Goal: Task Accomplishment & Management: Complete application form

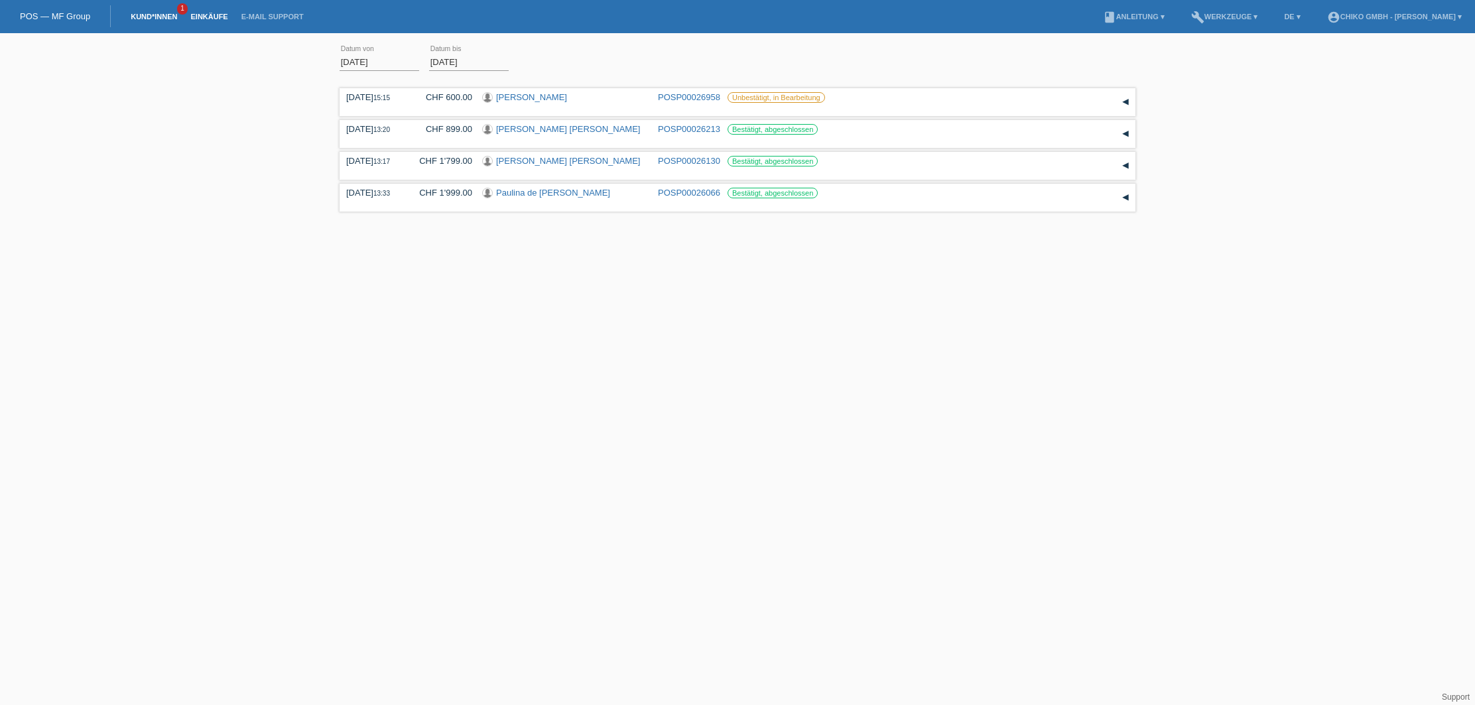
click at [155, 20] on link "Kund*innen" at bounding box center [154, 17] width 60 height 8
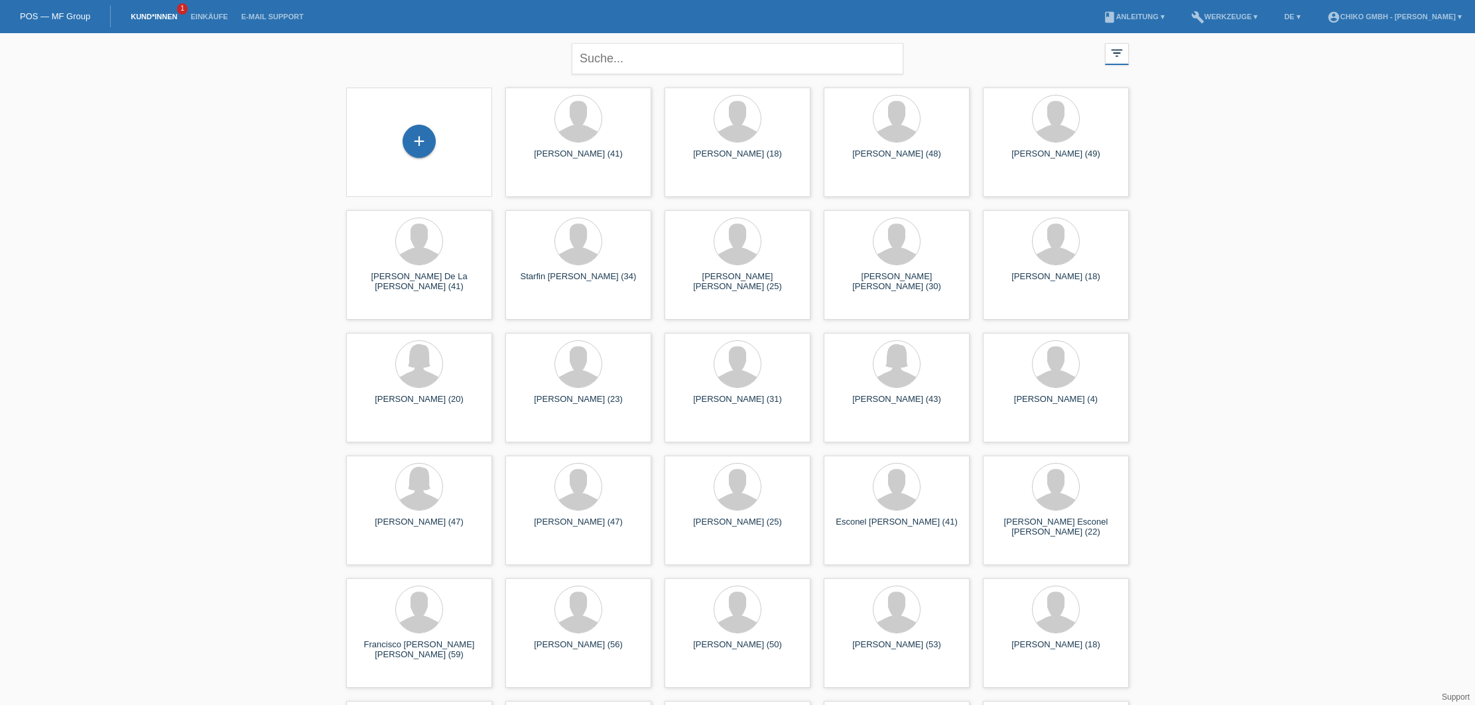
click at [436, 143] on div "+" at bounding box center [419, 142] width 125 height 35
click at [425, 143] on div "+" at bounding box center [419, 141] width 33 height 33
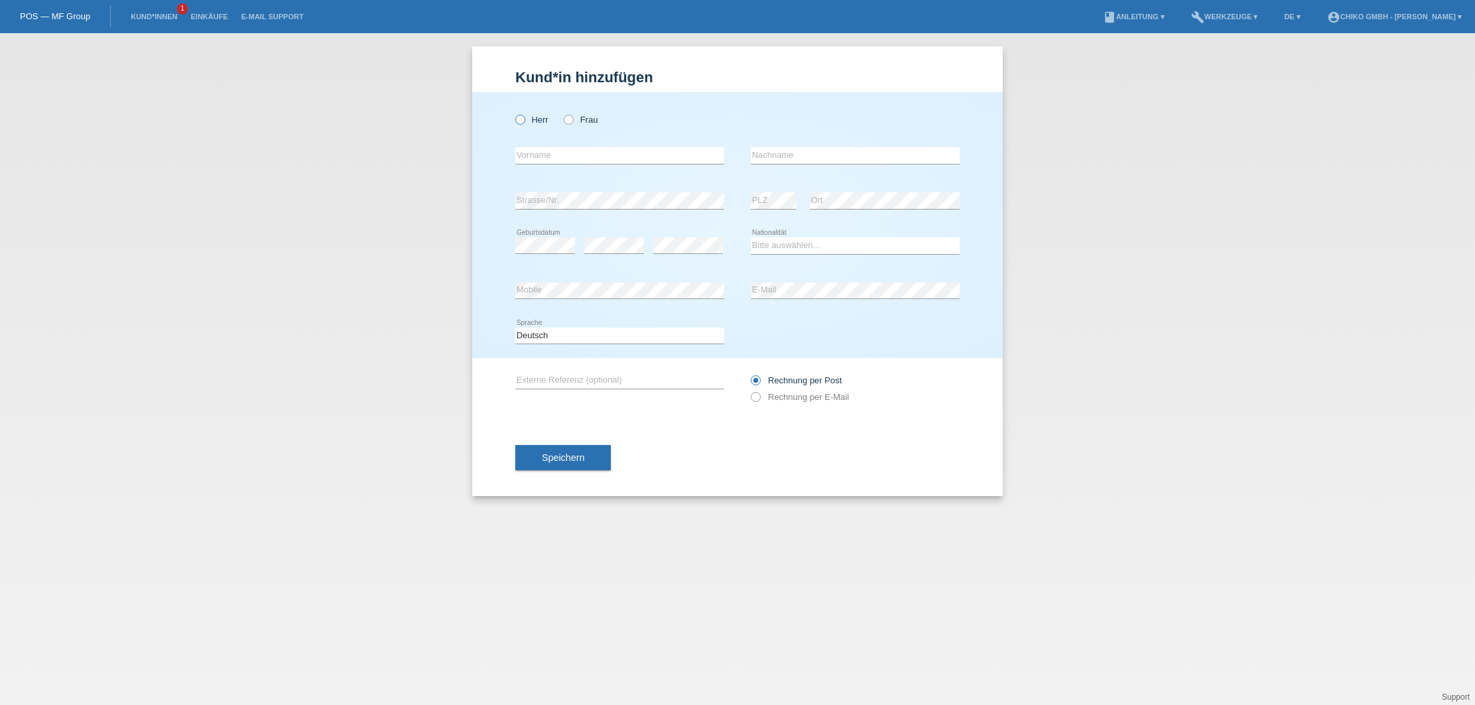
click at [531, 117] on label "Herr" at bounding box center [531, 120] width 33 height 10
click at [524, 117] on input "Herr" at bounding box center [519, 119] width 9 height 9
radio input "true"
click at [571, 164] on div "error Vorname" at bounding box center [619, 155] width 209 height 45
type input "Murat"
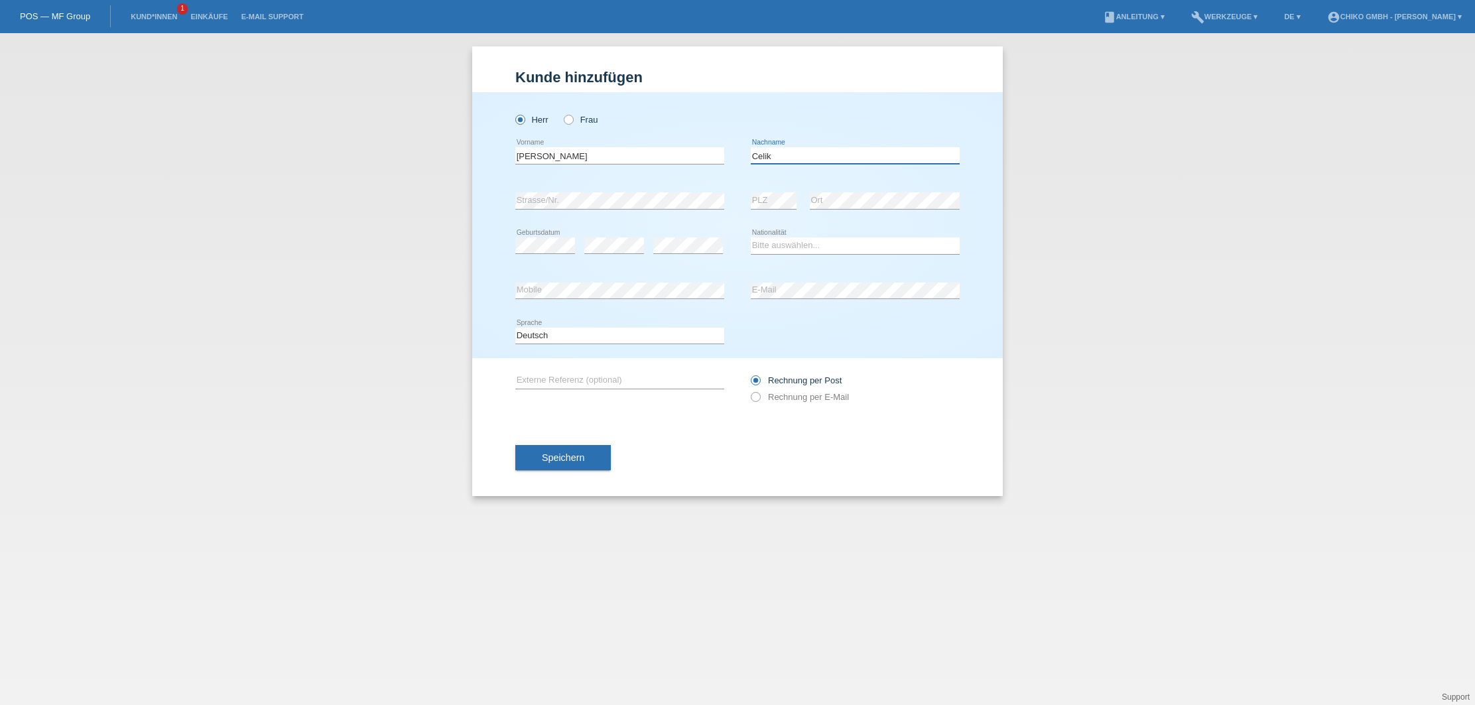
type input "Celik"
select select "TR"
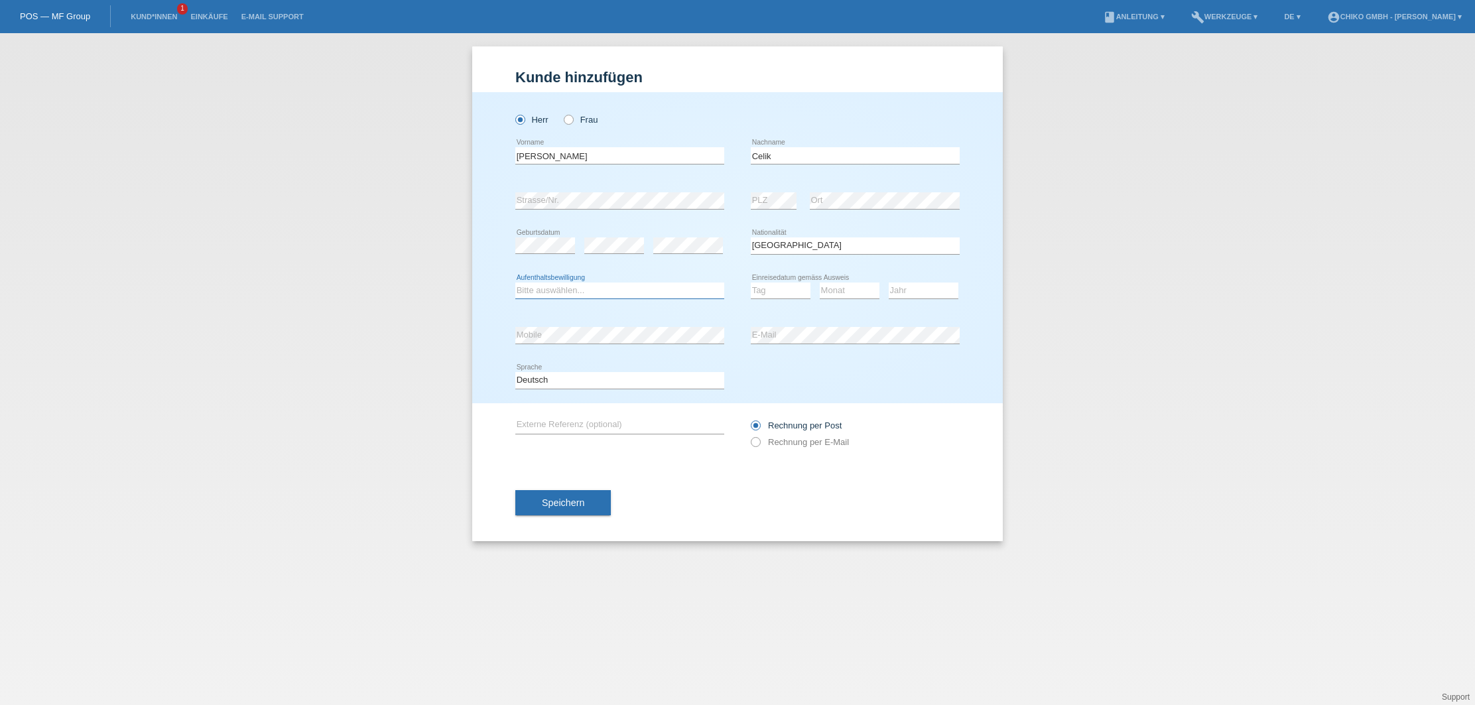
select select "C"
select select "16"
select select "12"
select select "1996"
click at [574, 496] on button "Speichern" at bounding box center [563, 502] width 96 height 25
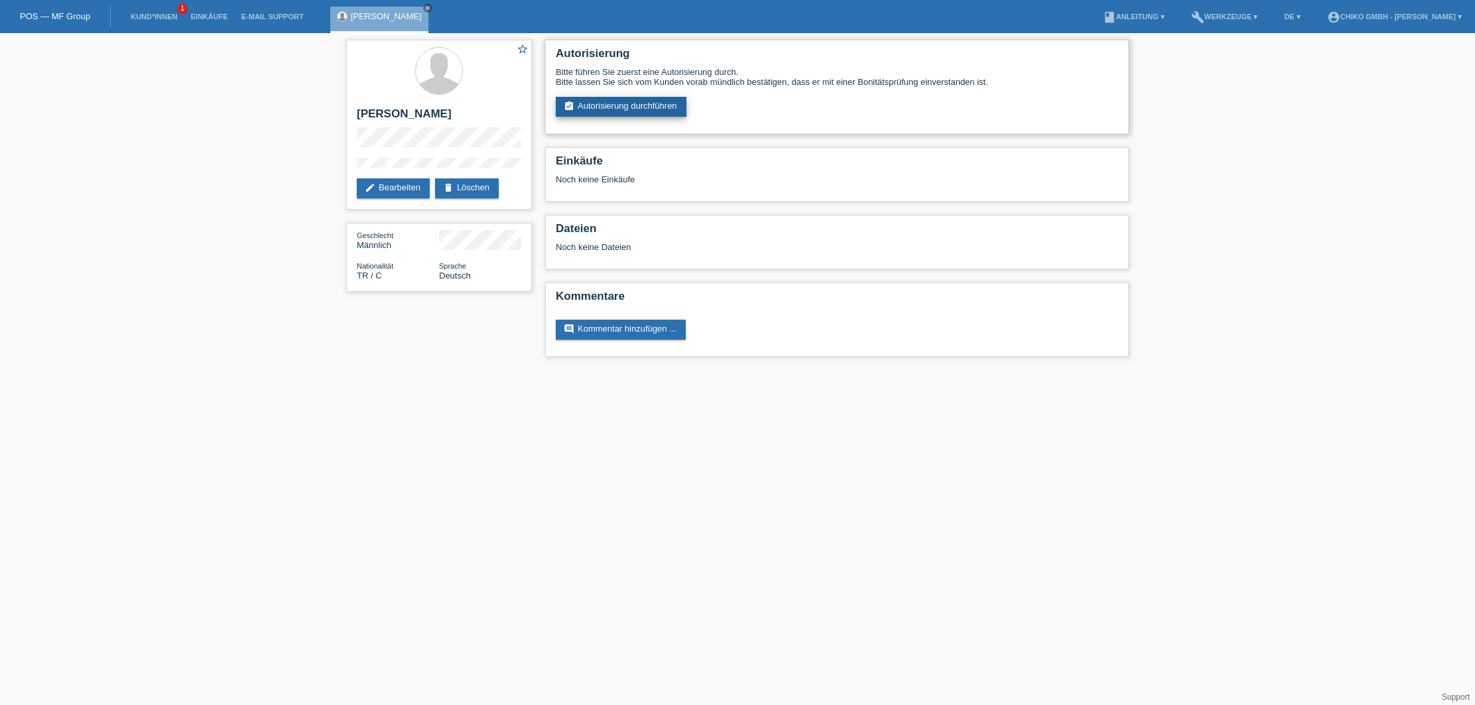
click at [648, 111] on link "assignment_turned_in Autorisierung durchführen" at bounding box center [621, 107] width 131 height 20
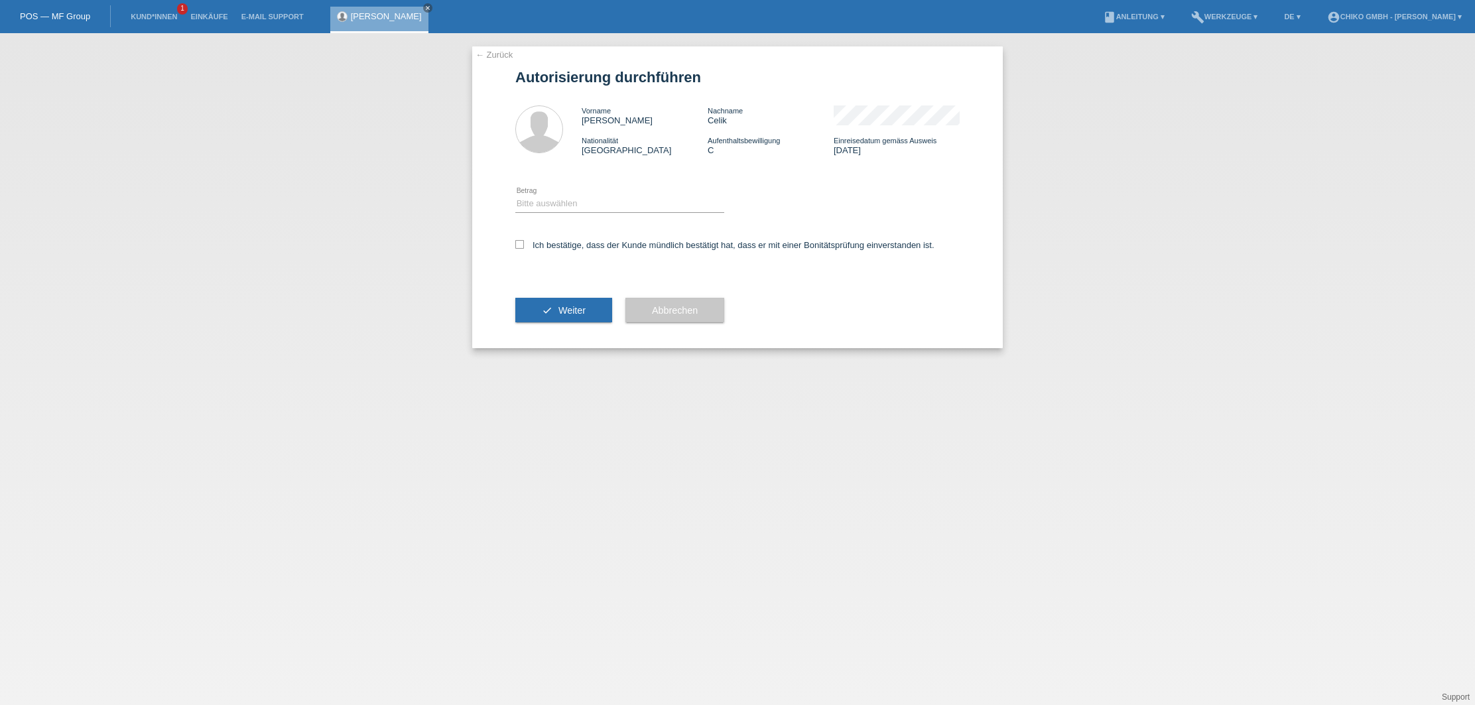
click at [631, 196] on div "Bitte auswählen CHF 1.00 - CHF 499.00 CHF 500.00 - CHF 1'999.00 CHF 2'000.00 - …" at bounding box center [619, 204] width 209 height 45
select select "2"
click at [525, 241] on label "Ich bestätige, dass der Kunde mündlich bestätigt hat, dass er mit einer Bonität…" at bounding box center [724, 245] width 419 height 10
click at [524, 241] on input "Ich bestätige, dass der Kunde mündlich bestätigt hat, dass er mit einer Bonität…" at bounding box center [519, 244] width 9 height 9
checkbox input "true"
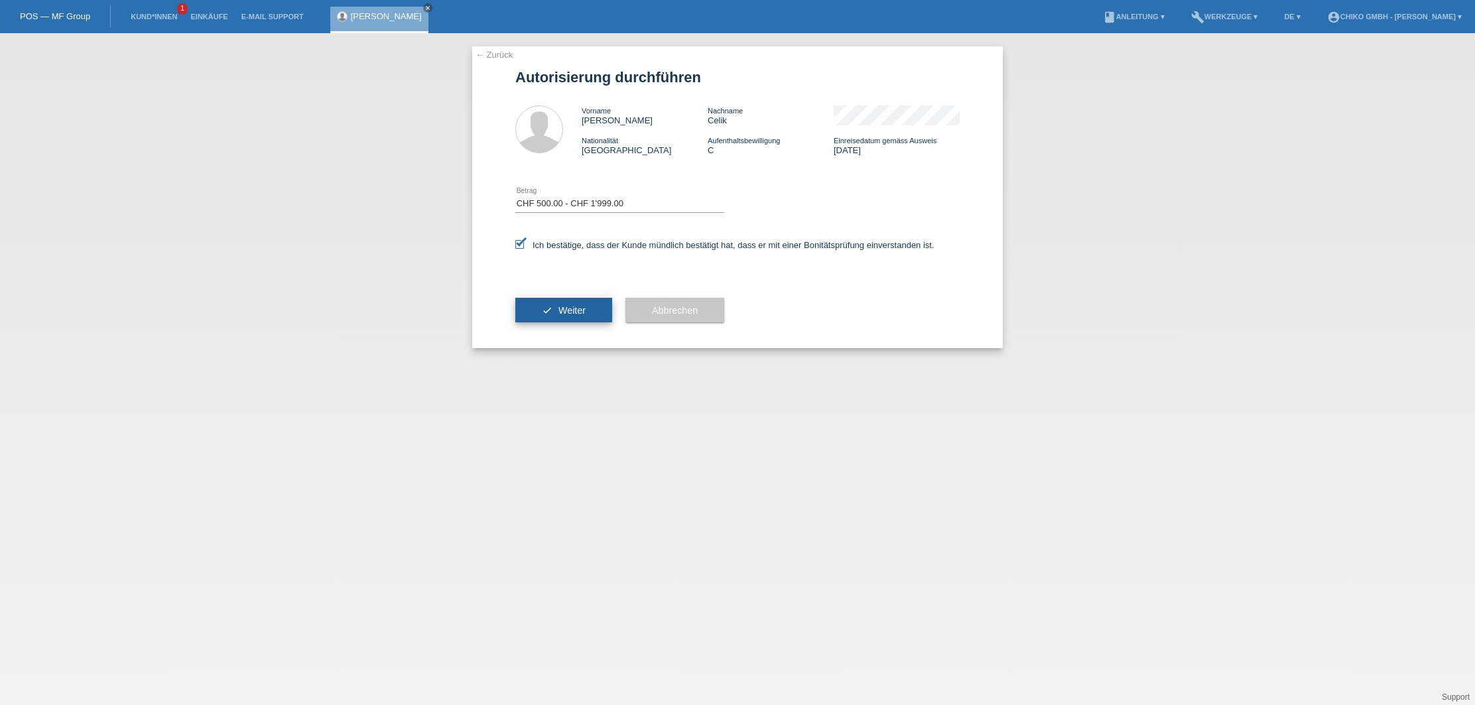
click at [577, 310] on span "Weiter" at bounding box center [572, 310] width 27 height 11
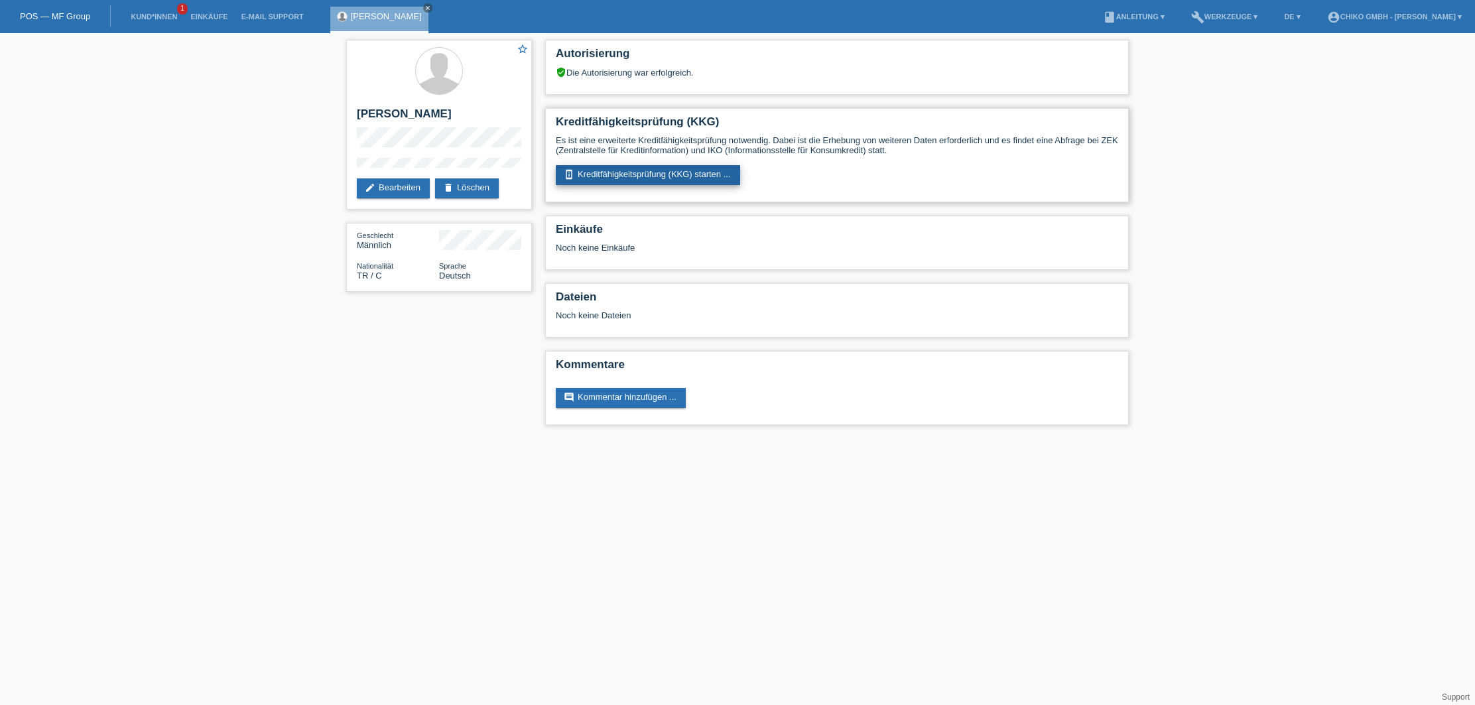
click at [691, 171] on link "perm_device_information Kreditfähigkeitsprüfung (KKG) starten ..." at bounding box center [648, 175] width 184 height 20
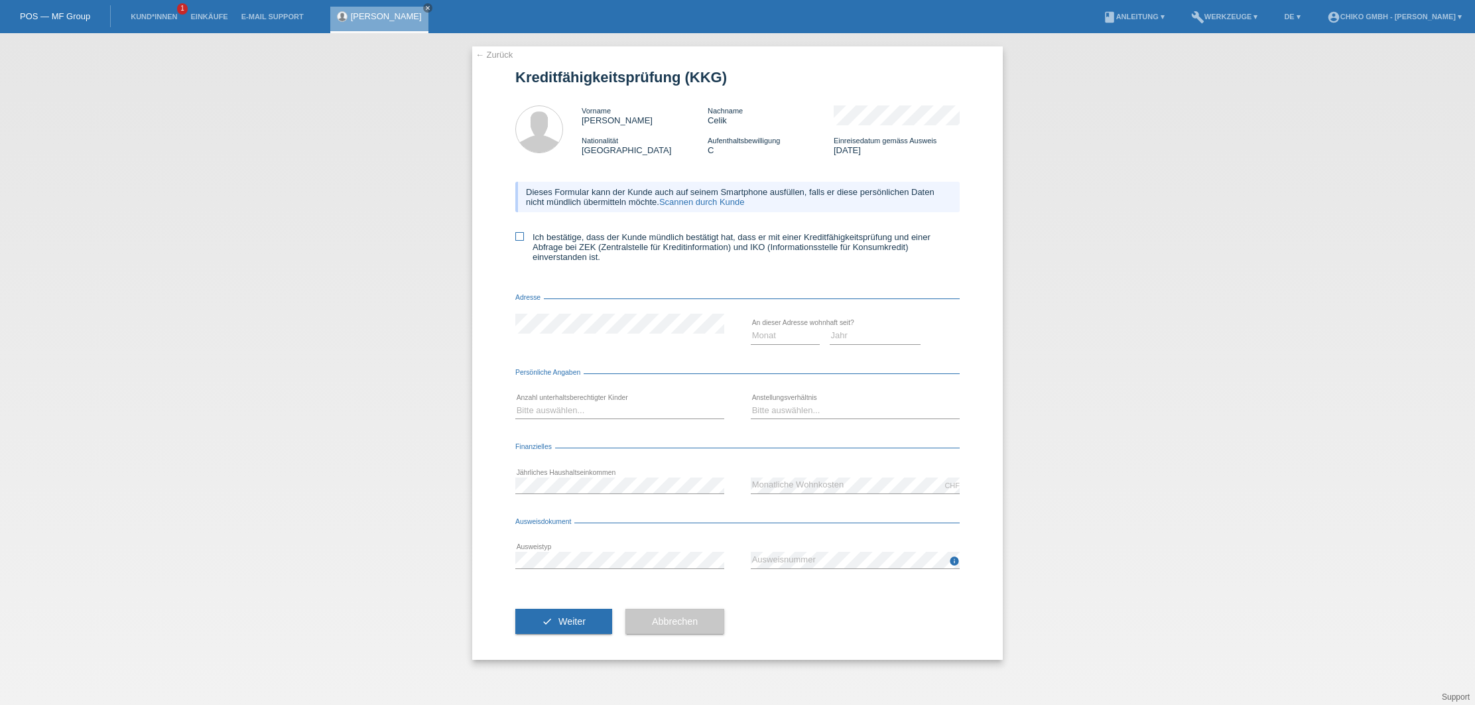
click at [547, 245] on label "Ich bestätige, dass der Kunde mündlich bestätigt hat, dass er mit einer Kreditf…" at bounding box center [737, 247] width 444 height 30
click at [524, 241] on input "Ich bestätige, dass der Kunde mündlich bestätigt hat, dass er mit einer Kreditf…" at bounding box center [519, 236] width 9 height 9
checkbox input "true"
select select "04"
select select "2021"
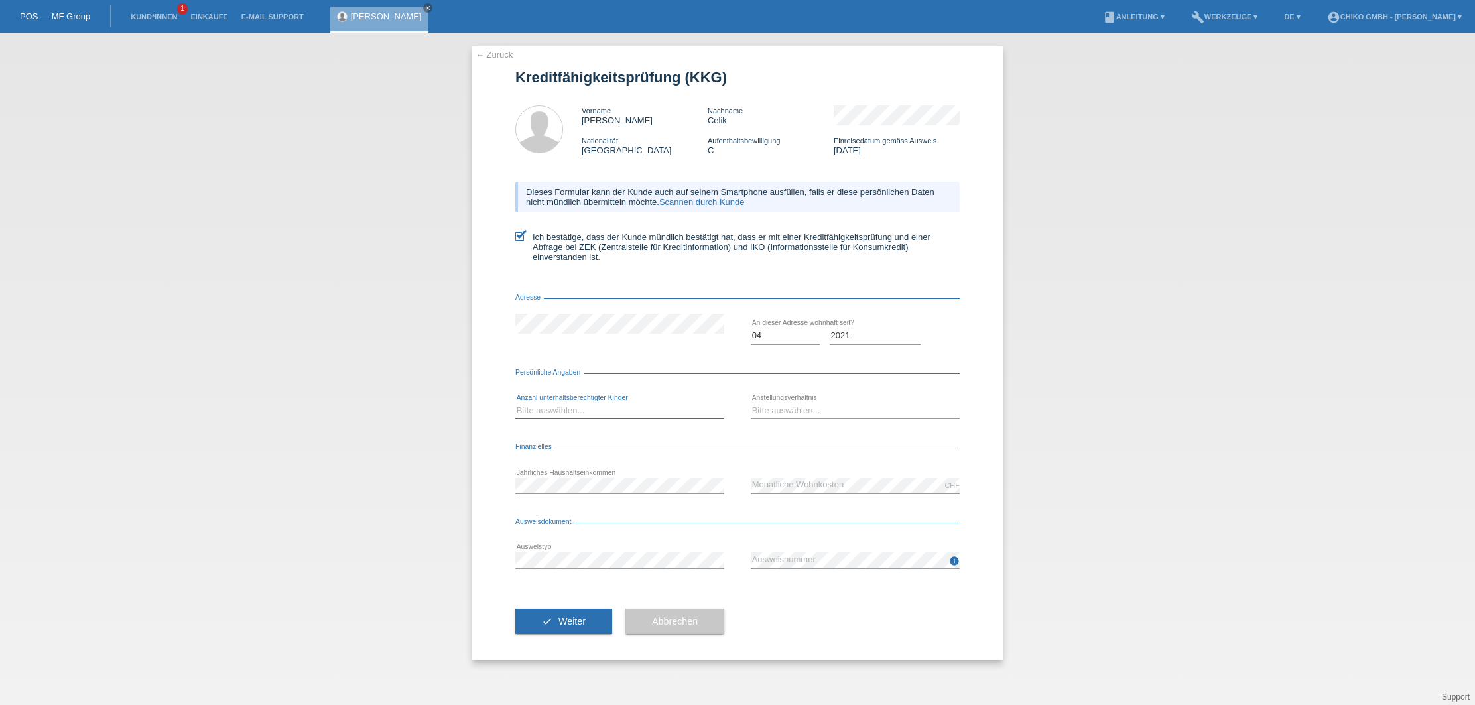
select select "2"
select select "INDEPENDENT"
click at [547, 621] on button "check Weiter" at bounding box center [563, 621] width 97 height 25
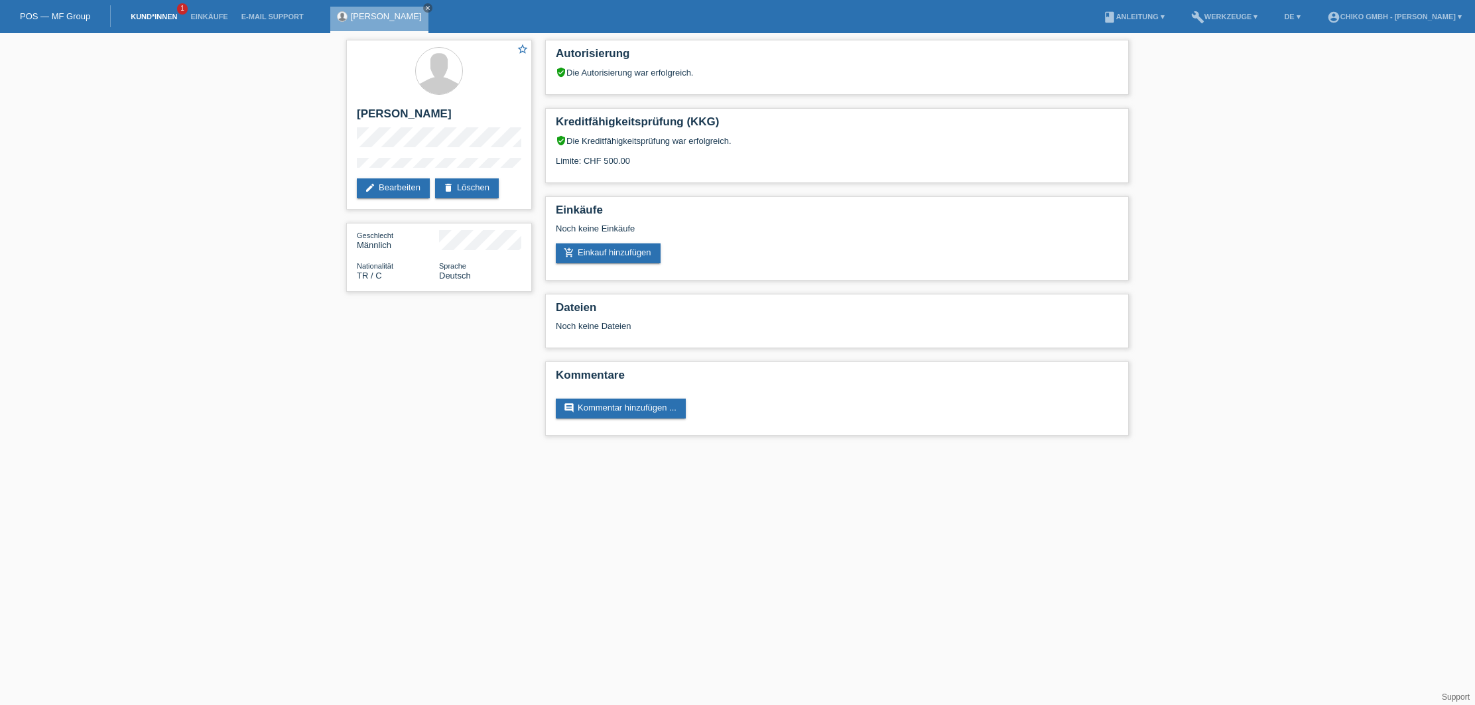
click at [151, 15] on link "Kund*innen" at bounding box center [154, 17] width 60 height 8
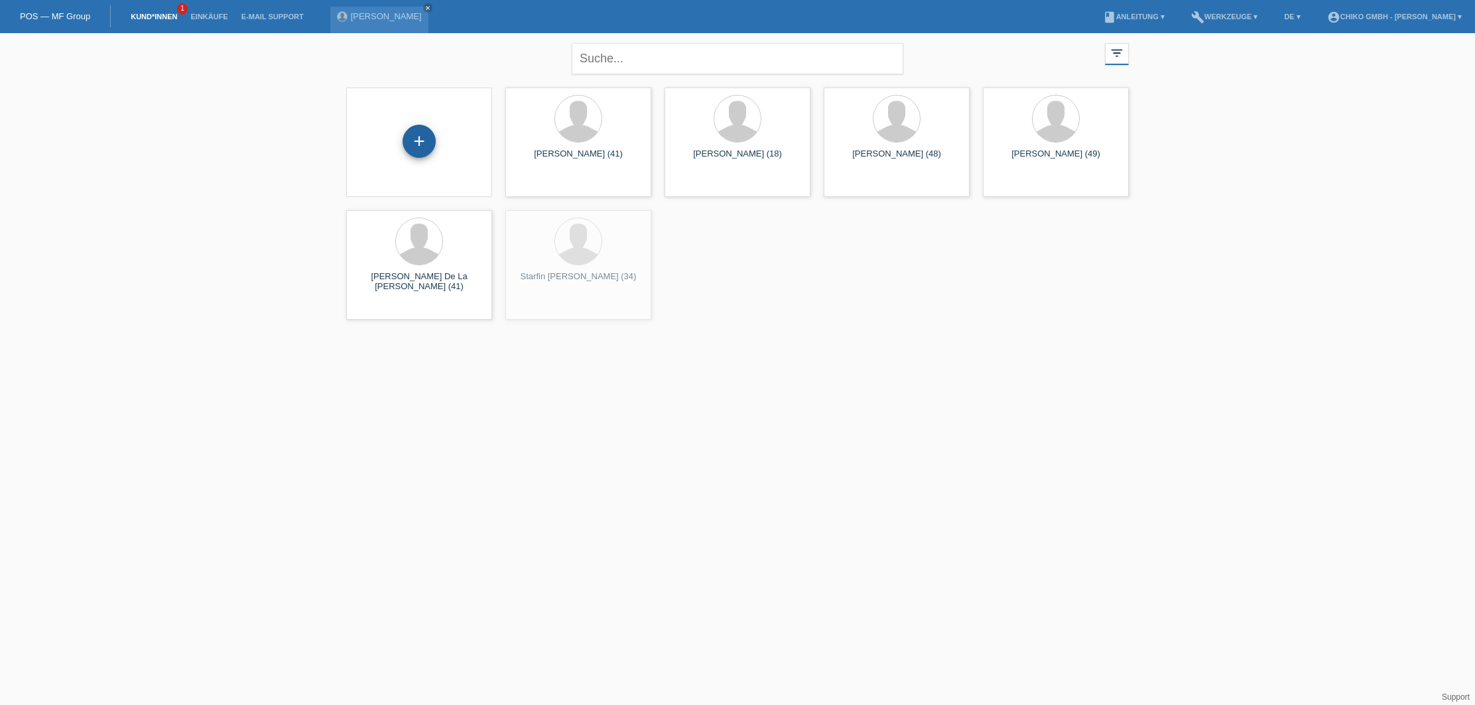
click at [428, 150] on div "+" at bounding box center [419, 141] width 33 height 33
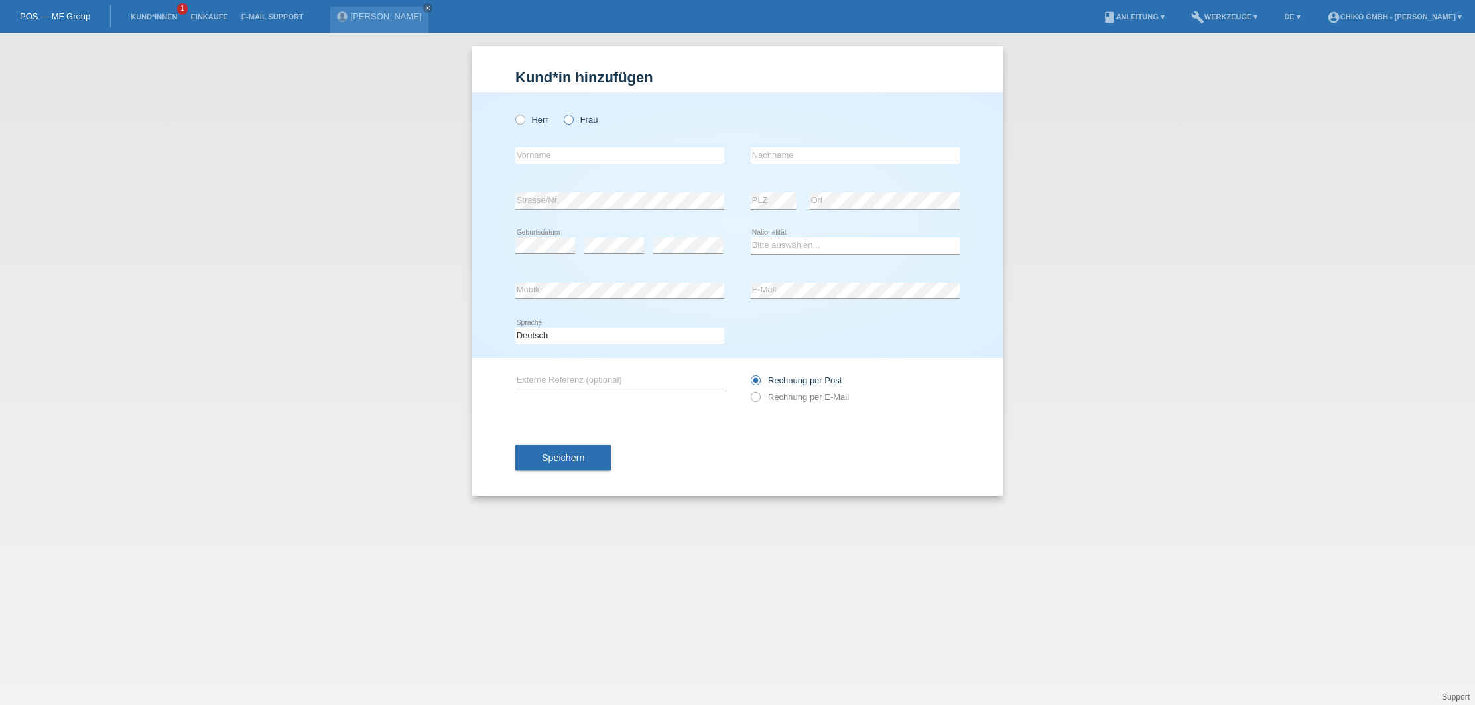
click at [582, 119] on label "Frau" at bounding box center [581, 120] width 34 height 10
click at [572, 119] on input "Frau" at bounding box center [568, 119] width 9 height 9
radio input "true"
click at [586, 151] on input "text" at bounding box center [619, 155] width 209 height 17
type input "Pinar"
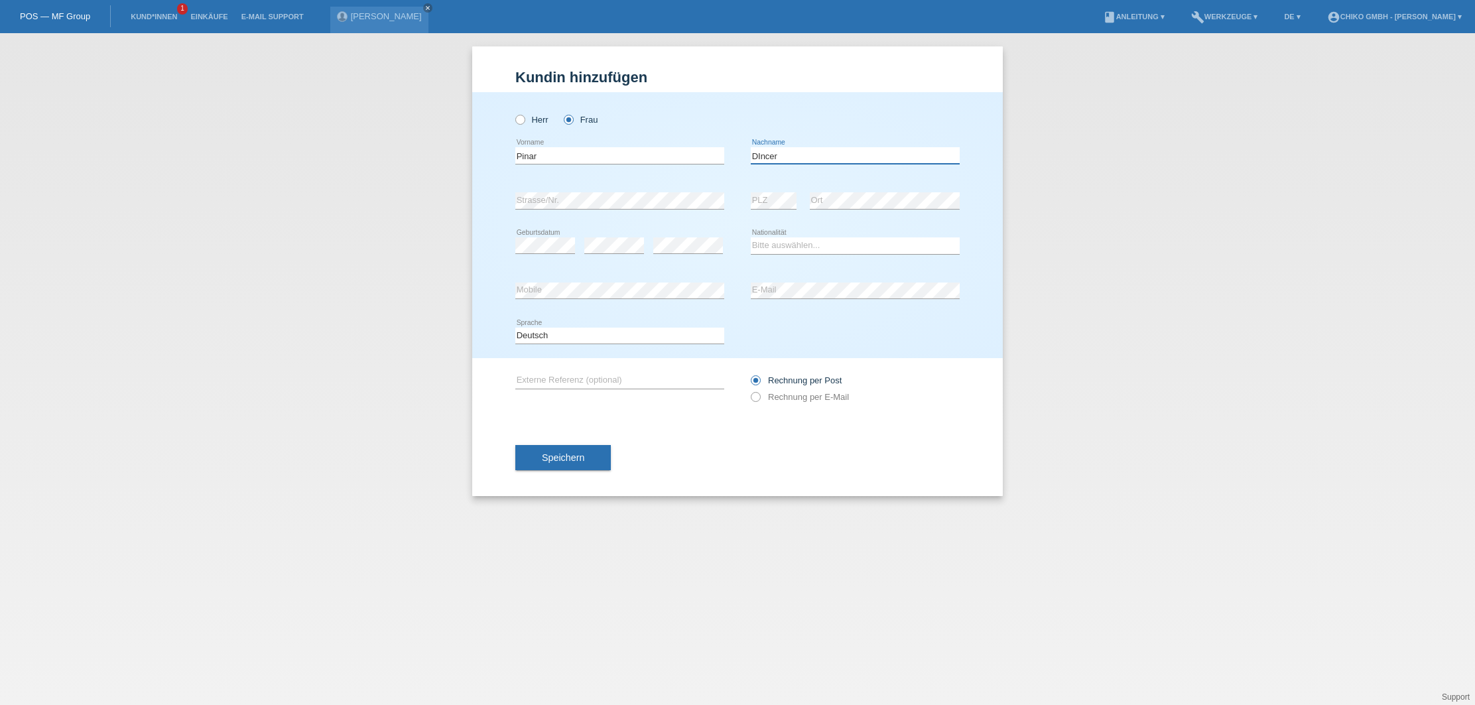
type input "DIncer"
select select "TR"
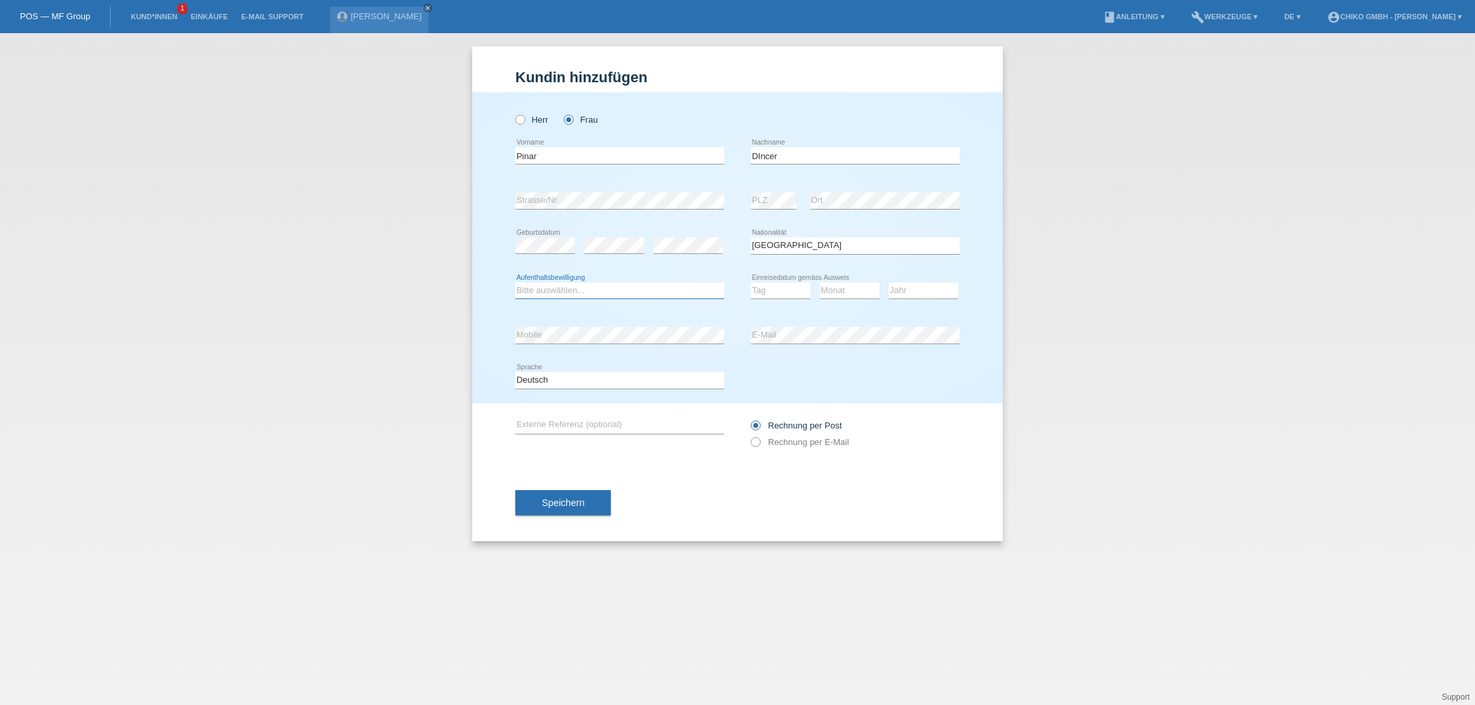
select select "C"
select select "02"
select select "11"
select select "2002"
click at [574, 500] on span "Speichern" at bounding box center [563, 503] width 42 height 11
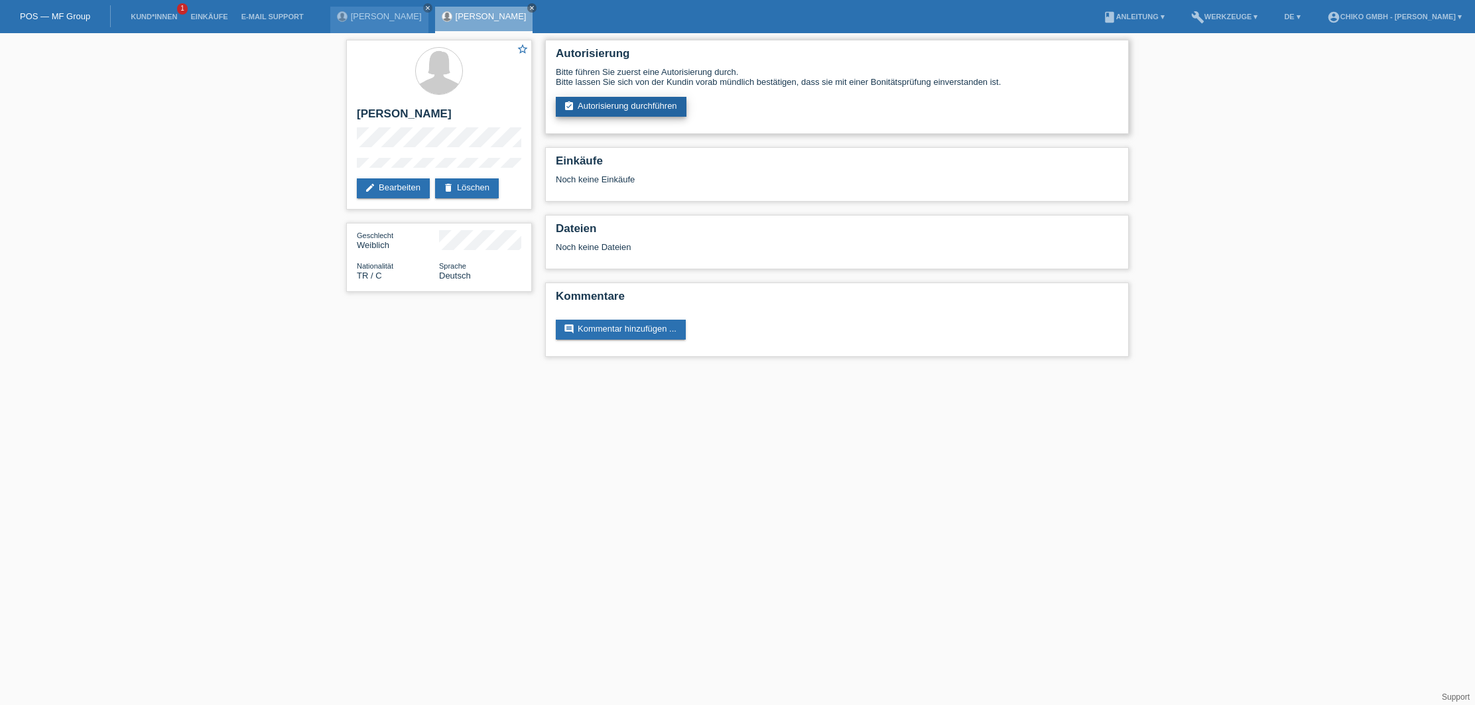
click at [662, 111] on link "assignment_turned_in Autorisierung durchführen" at bounding box center [621, 107] width 131 height 20
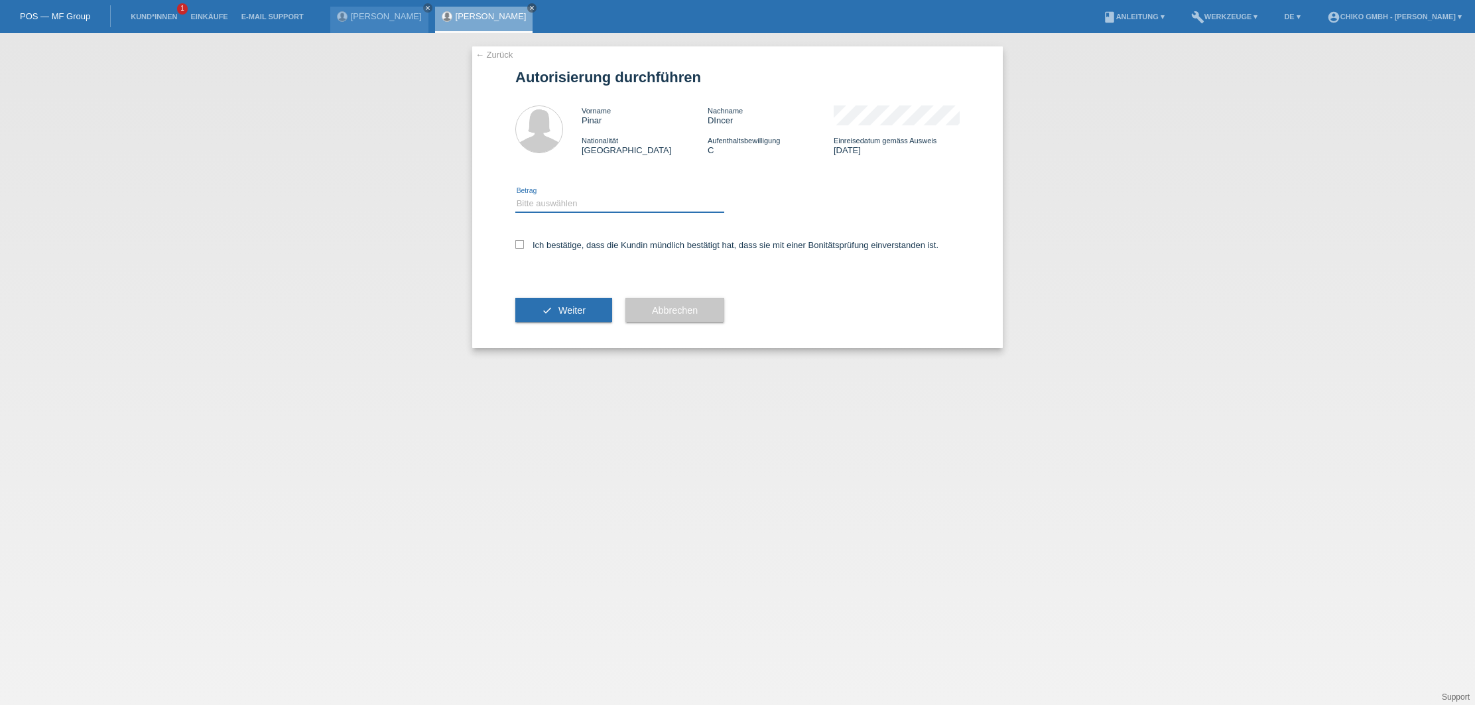
select select "2"
drag, startPoint x: 522, startPoint y: 245, endPoint x: 529, endPoint y: 255, distance: 12.0
click at [522, 245] on icon at bounding box center [519, 244] width 9 height 9
click at [522, 245] on input "Ich bestätige, dass die Kundin mündlich bestätigt hat, dass sie mit einer Bonit…" at bounding box center [519, 244] width 9 height 9
checkbox input "true"
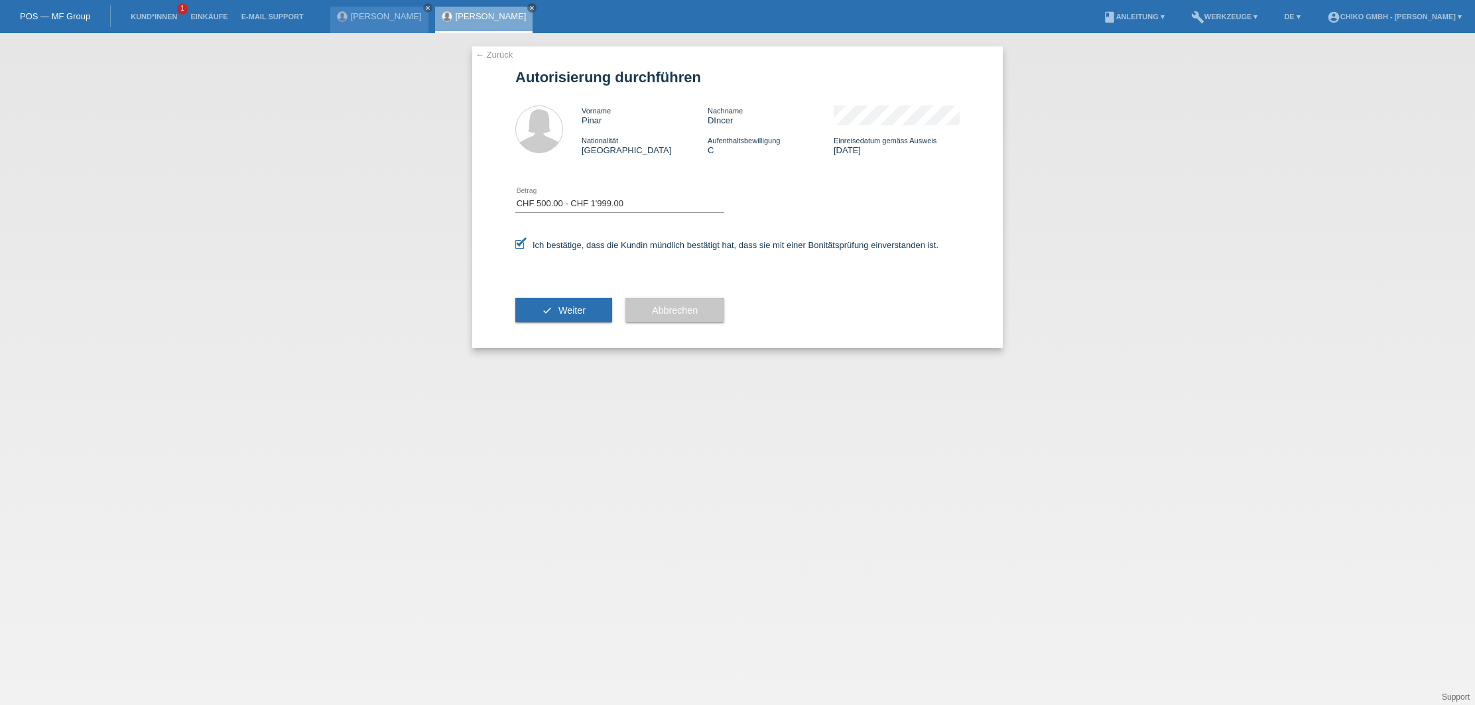
click at [567, 313] on span "Weiter" at bounding box center [572, 310] width 27 height 11
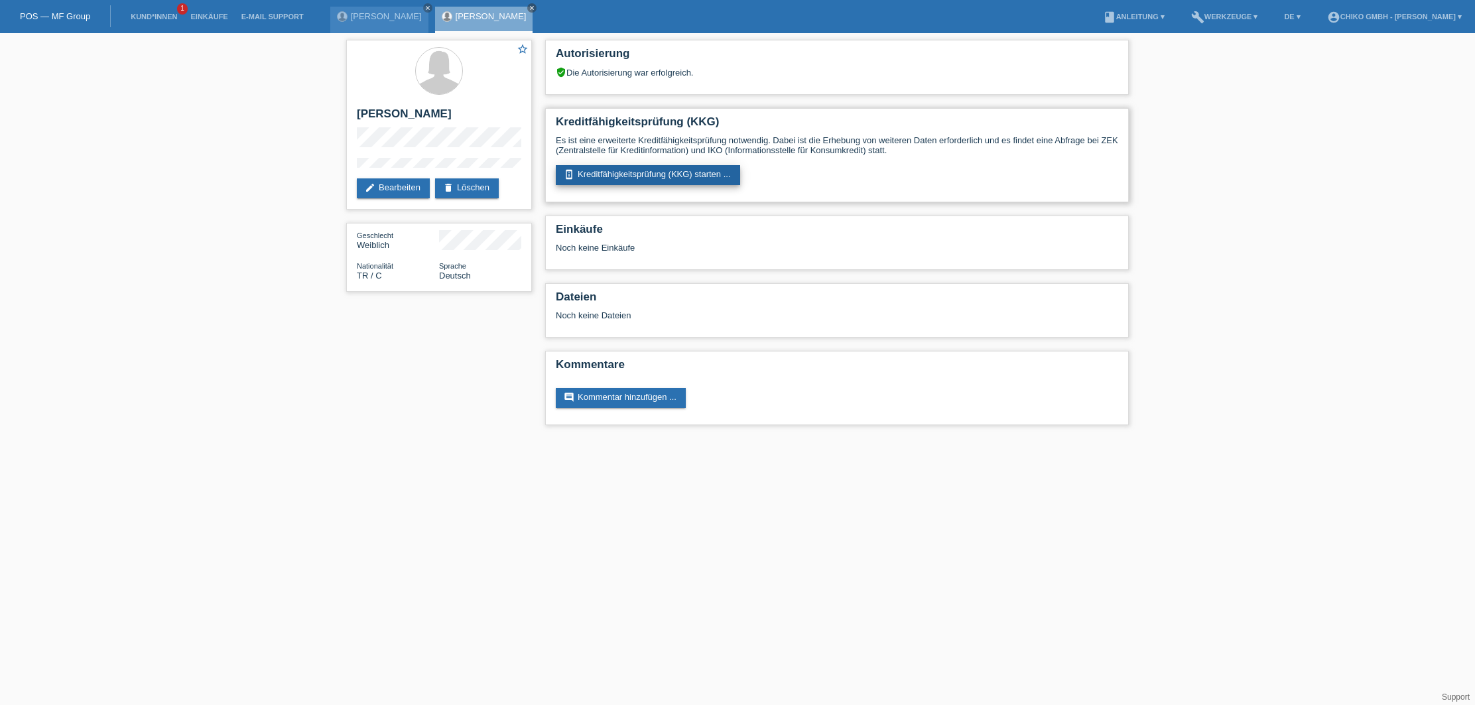
click at [670, 175] on link "perm_device_information Kreditfähigkeitsprüfung (KKG) starten ..." at bounding box center [648, 175] width 184 height 20
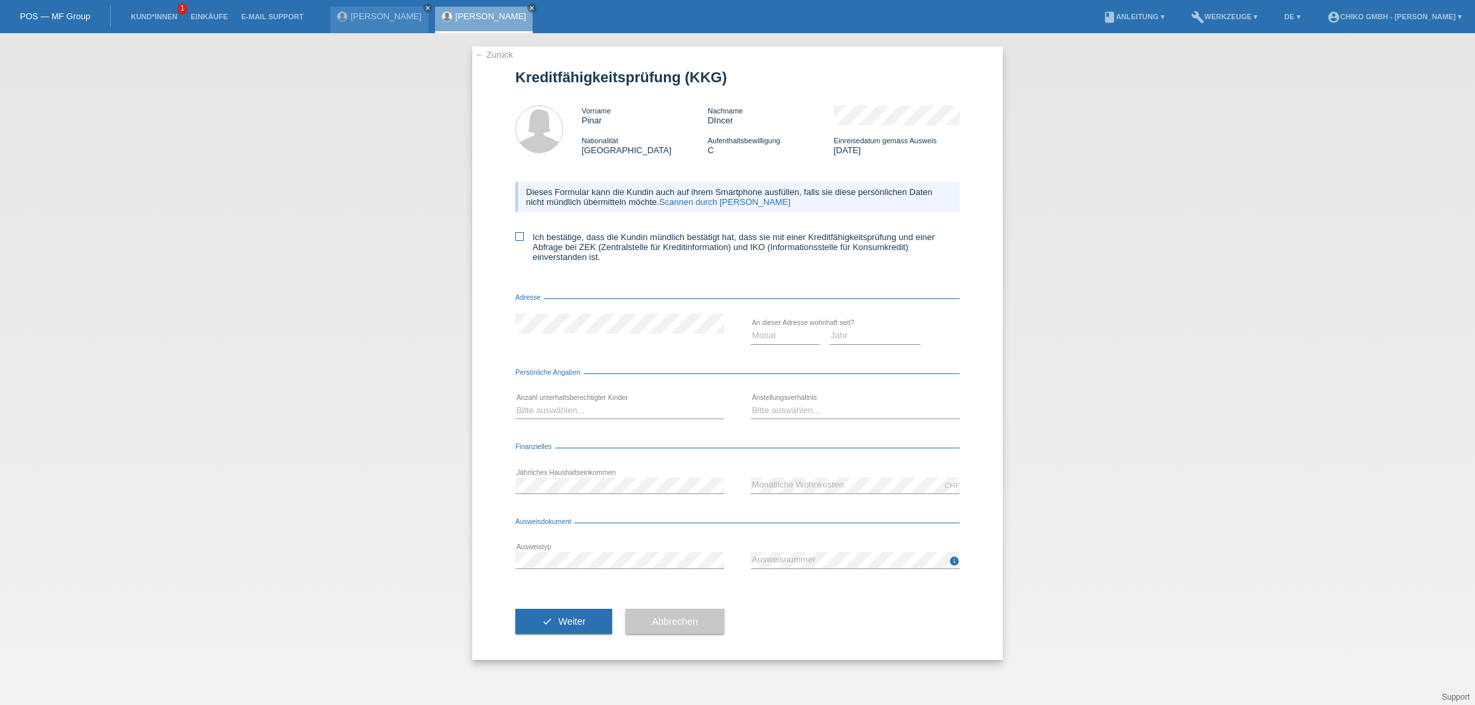
click at [519, 240] on icon at bounding box center [519, 236] width 9 height 9
click at [519, 240] on input "Ich bestätige, dass die Kundin mündlich bestätigt hat, dass sie mit einer Kredi…" at bounding box center [519, 236] width 9 height 9
checkbox input "true"
select select "04"
select select "2002"
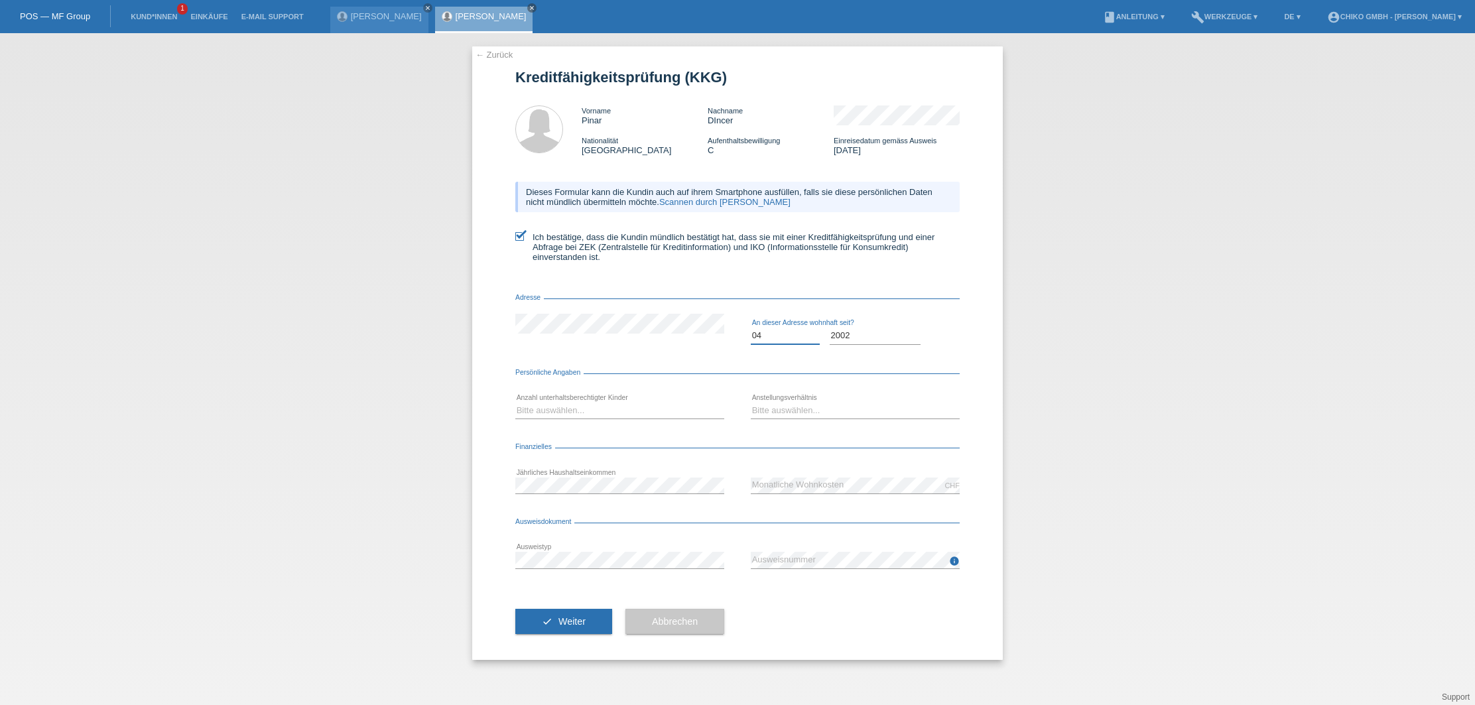
select select "11"
select select "1"
select select "UNLIMITED"
click at [681, 551] on div "error Ausweistyp" at bounding box center [619, 560] width 209 height 45
click at [580, 622] on span "Weiter" at bounding box center [572, 621] width 27 height 11
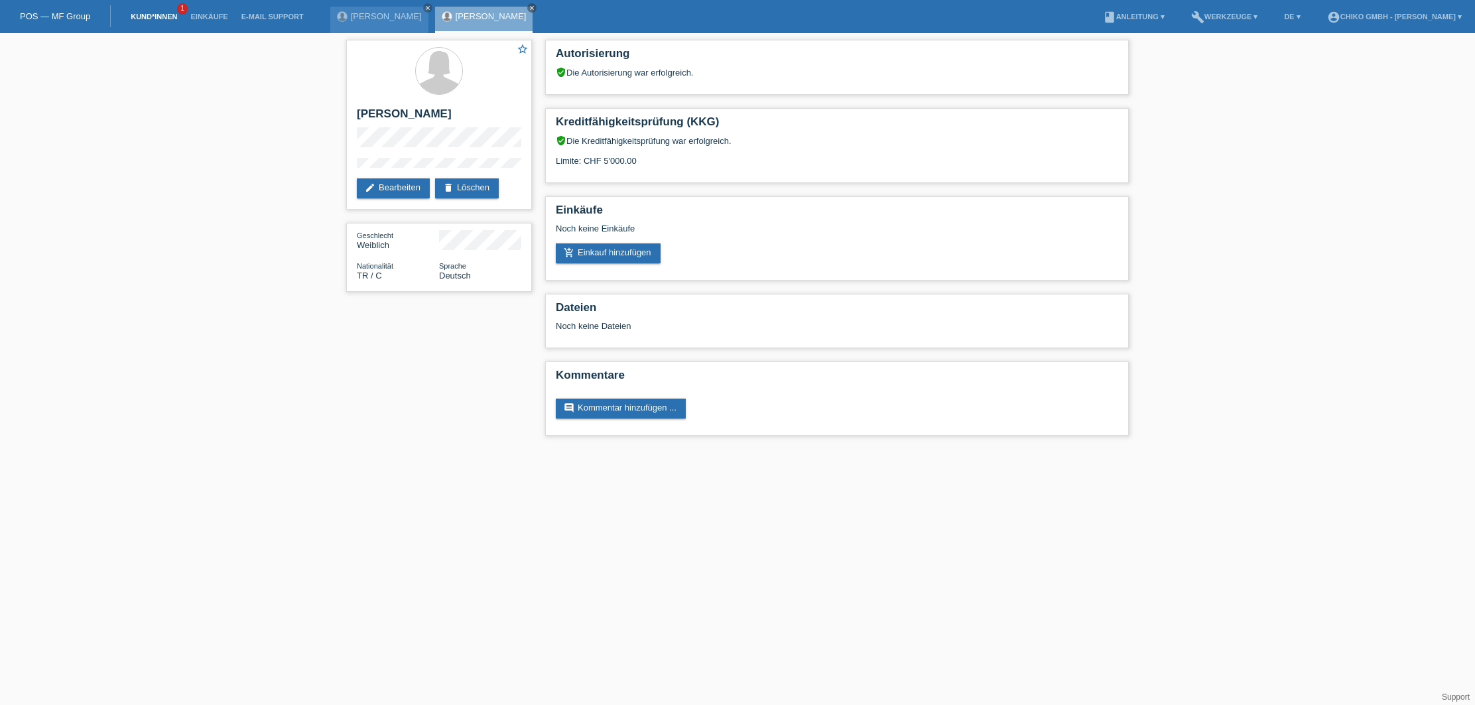
click at [143, 15] on link "Kund*innen" at bounding box center [154, 17] width 60 height 8
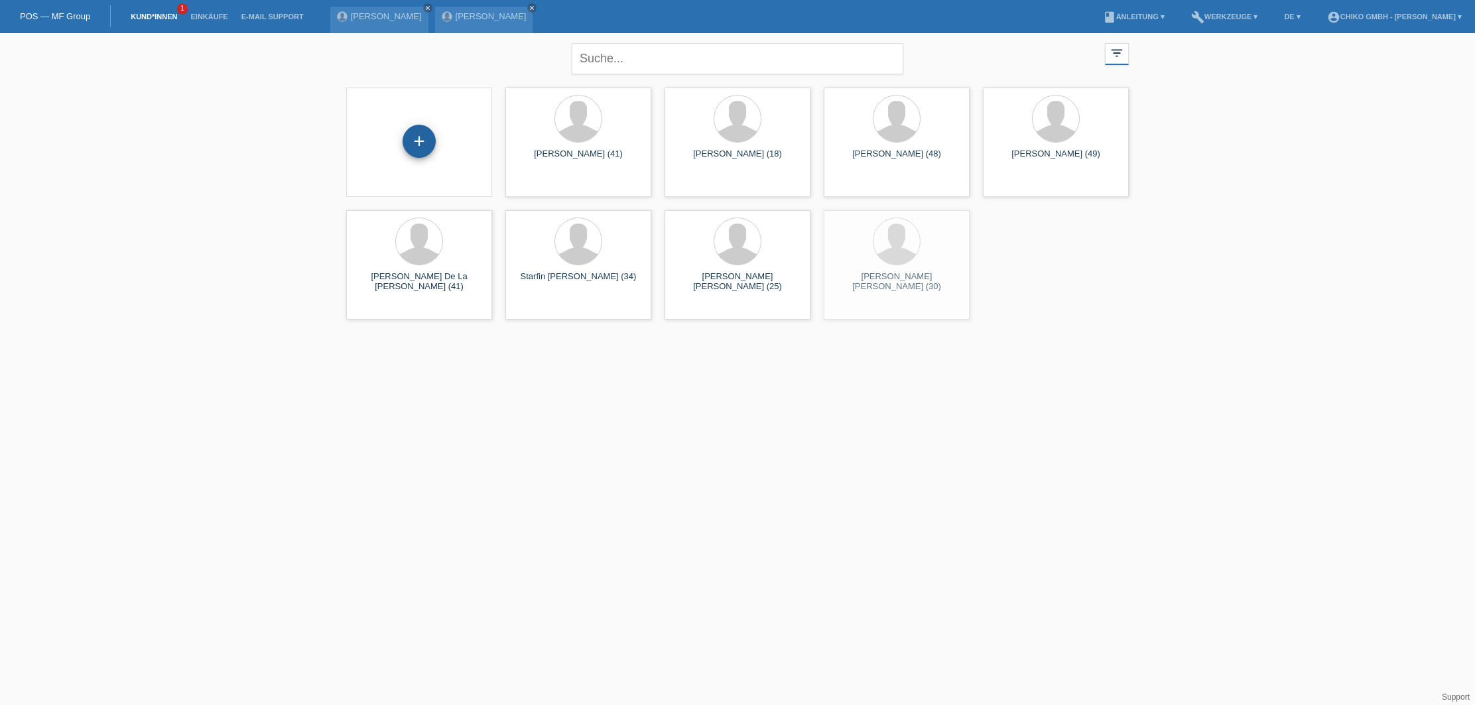
click at [415, 149] on div "+" at bounding box center [419, 141] width 33 height 33
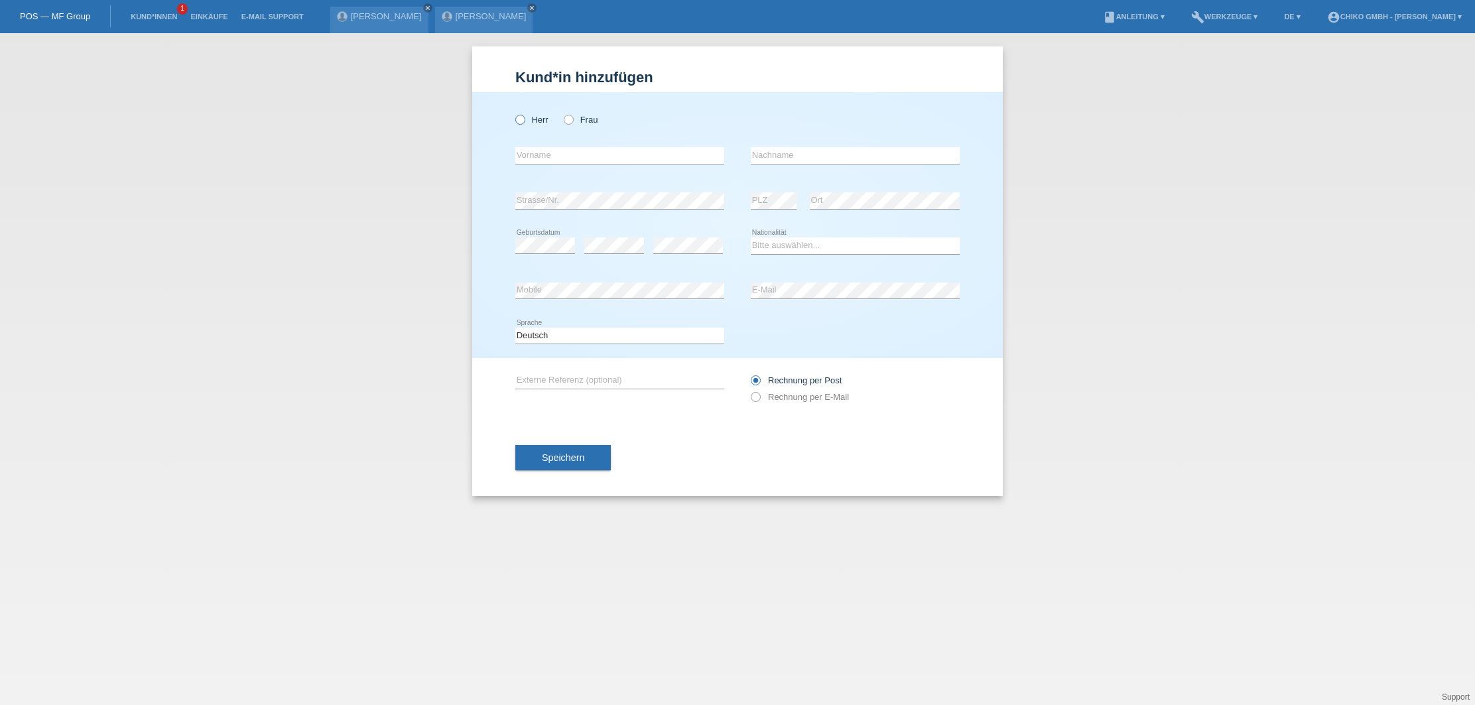
click at [531, 117] on label "Herr" at bounding box center [531, 120] width 33 height 10
click at [524, 117] on input "Herr" at bounding box center [519, 119] width 9 height 9
radio input "true"
type input "Albin"
type input "Selimi"
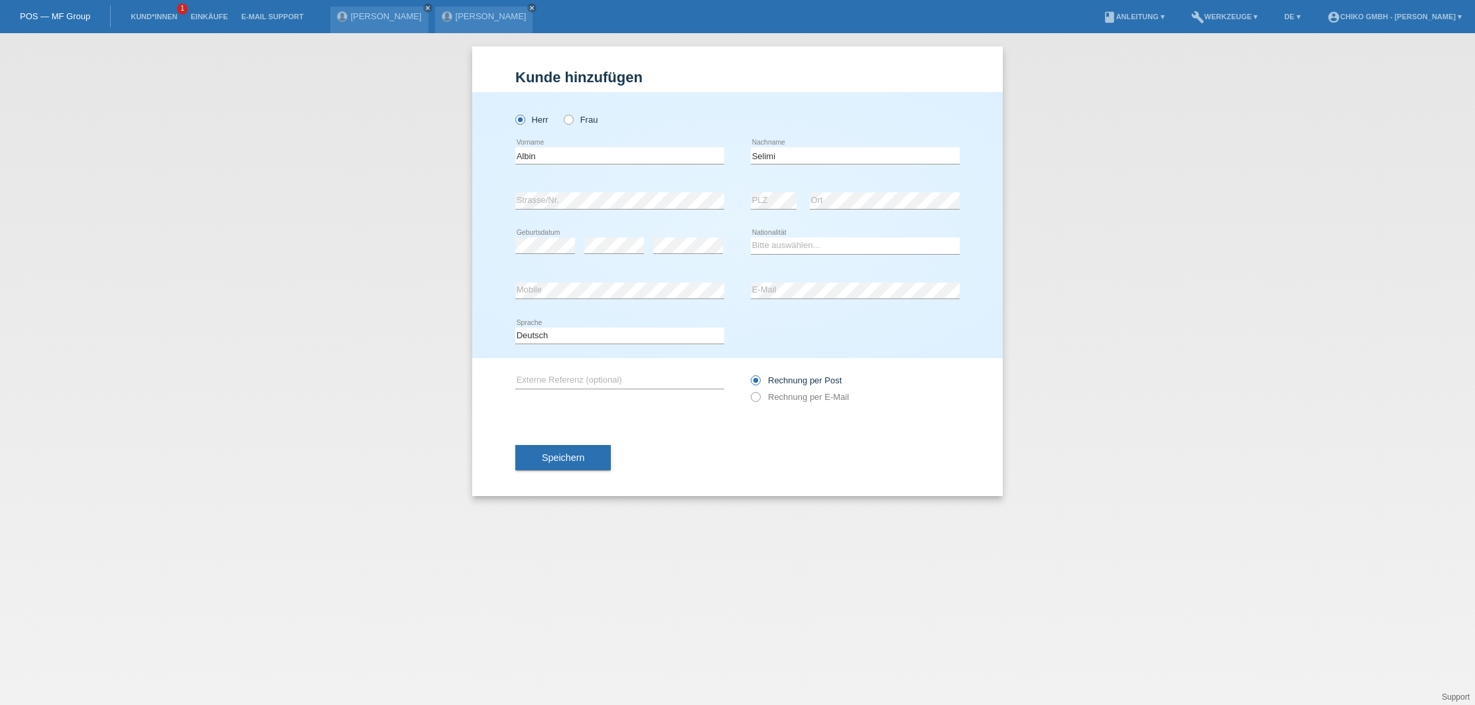
click at [832, 254] on icon at bounding box center [855, 254] width 209 height 1
select select "MK"
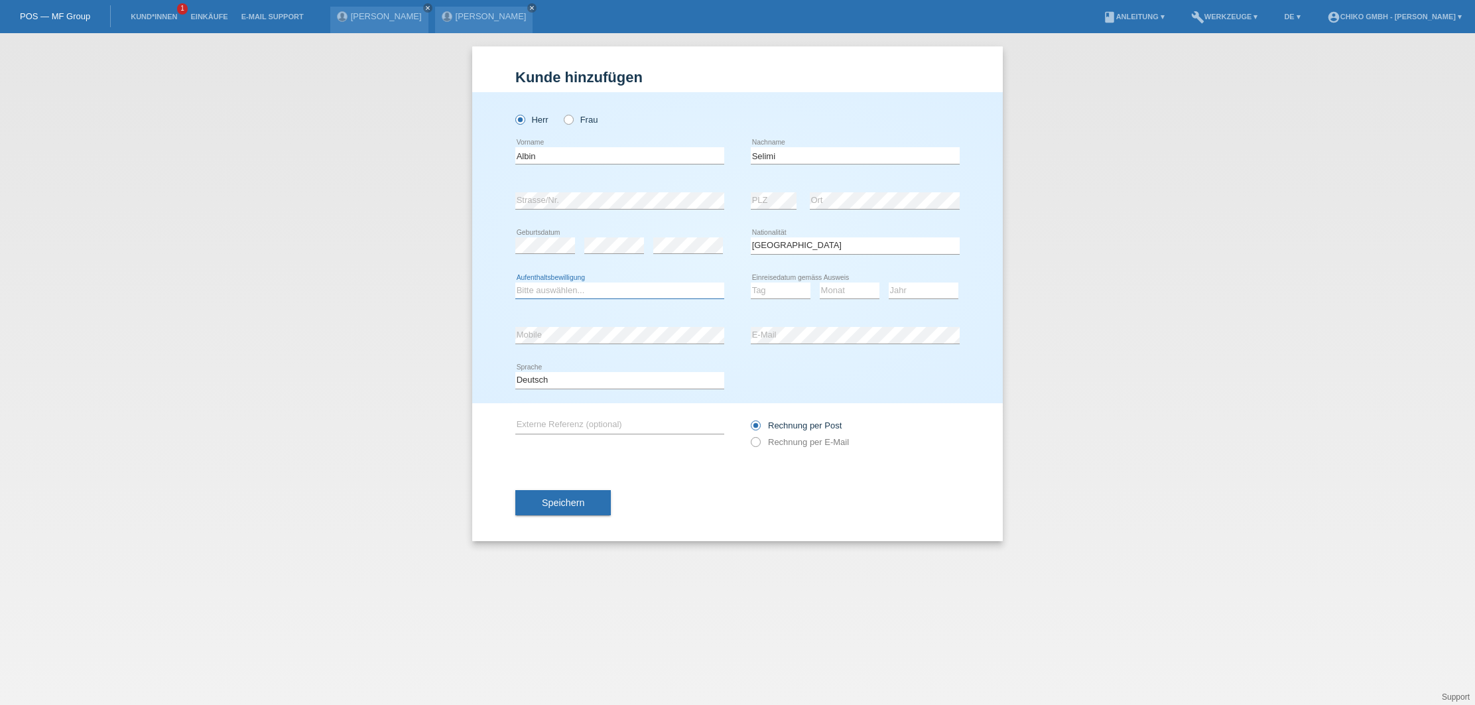
select select "B"
select select "18"
select select "06"
select select "2021"
click at [576, 496] on button "Speichern" at bounding box center [563, 502] width 96 height 25
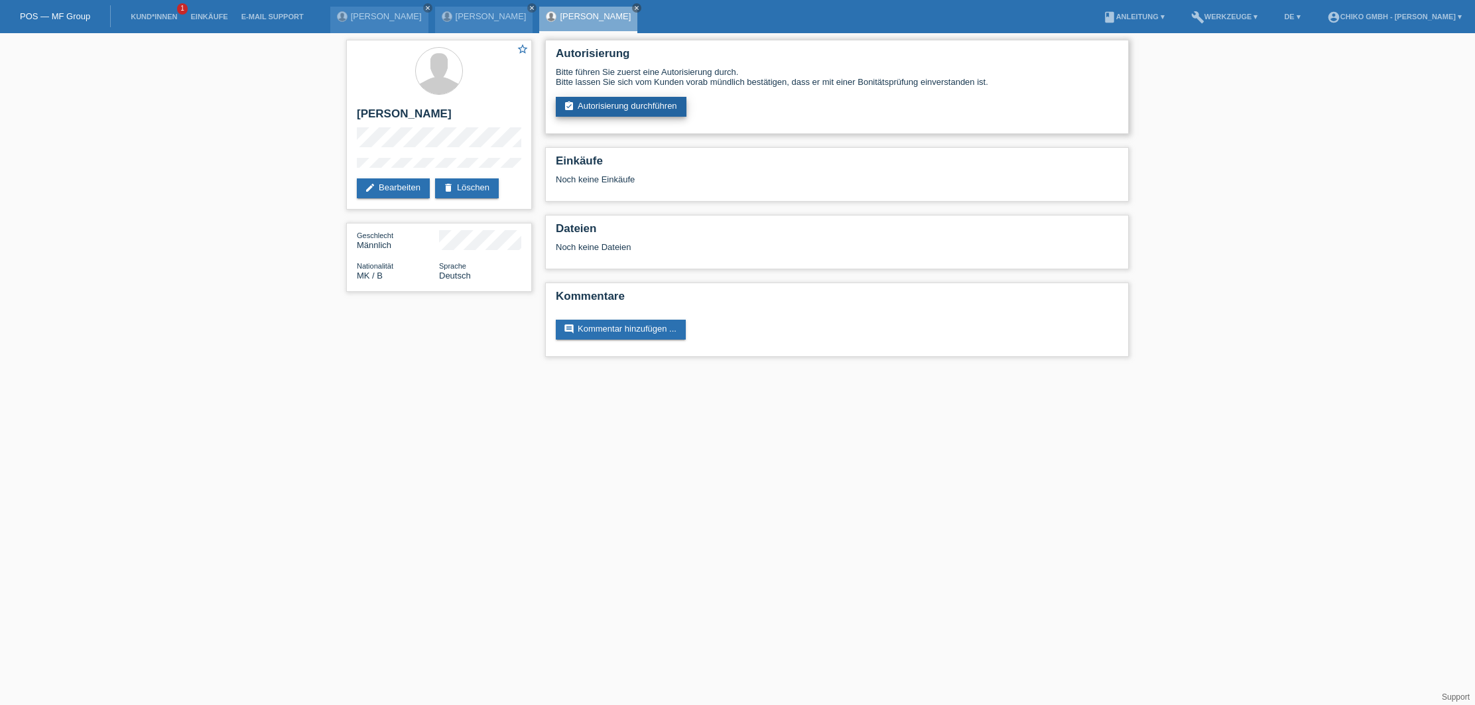
click at [624, 113] on link "assignment_turned_in Autorisierung durchführen" at bounding box center [621, 107] width 131 height 20
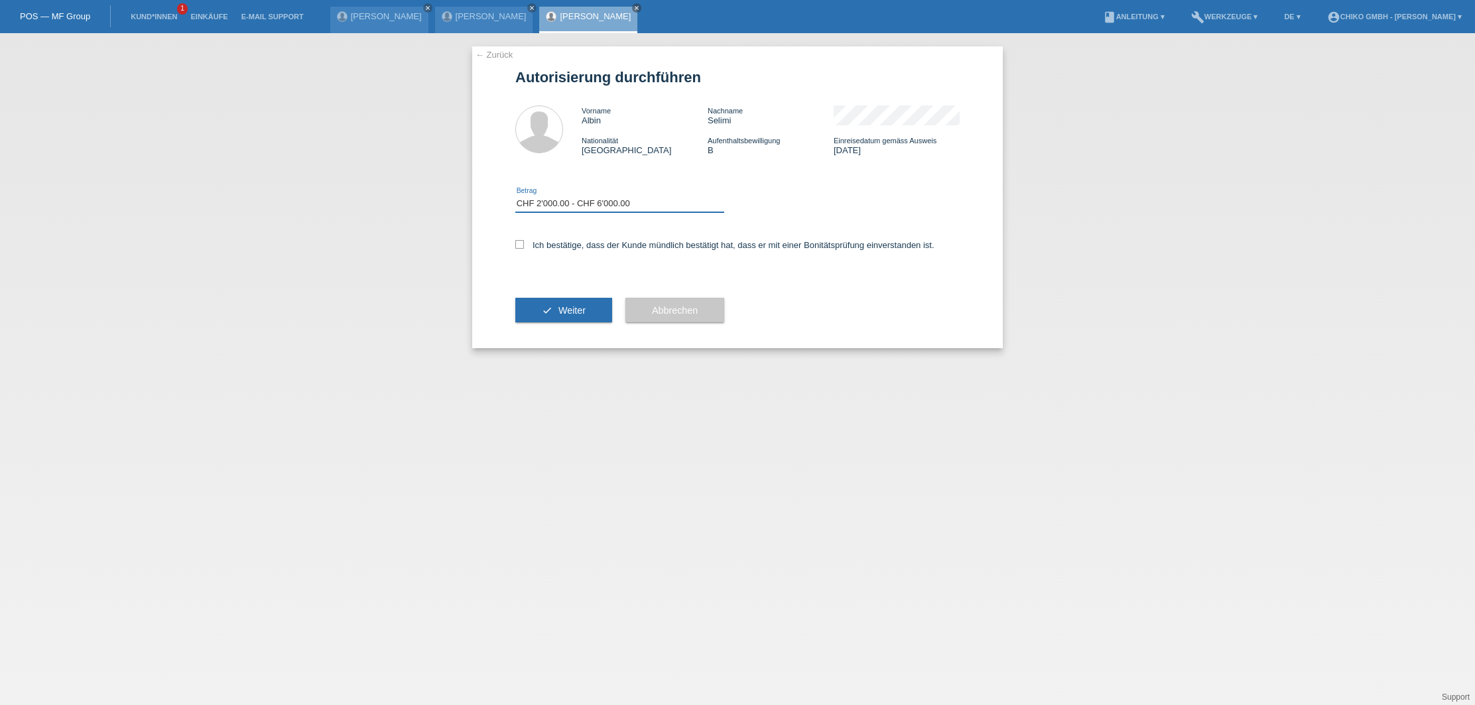
select select "2"
drag, startPoint x: 525, startPoint y: 245, endPoint x: 551, endPoint y: 287, distance: 49.2
click at [525, 245] on label "Ich bestätige, dass der Kunde mündlich bestätigt hat, dass er mit einer Bonität…" at bounding box center [724, 245] width 419 height 10
click at [524, 245] on input "Ich bestätige, dass der Kunde mündlich bestätigt hat, dass er mit einer Bonität…" at bounding box center [519, 244] width 9 height 9
checkbox input "true"
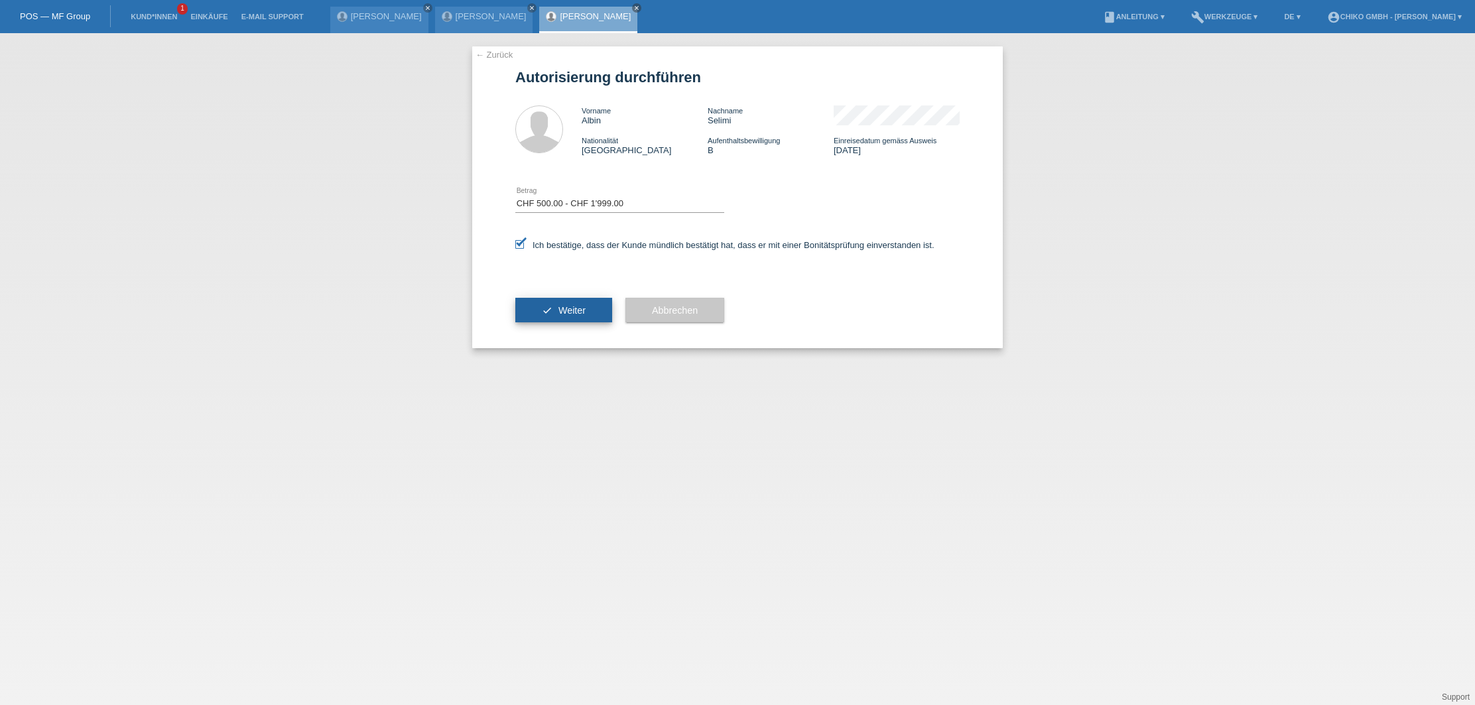
click at [573, 312] on span "Weiter" at bounding box center [572, 310] width 27 height 11
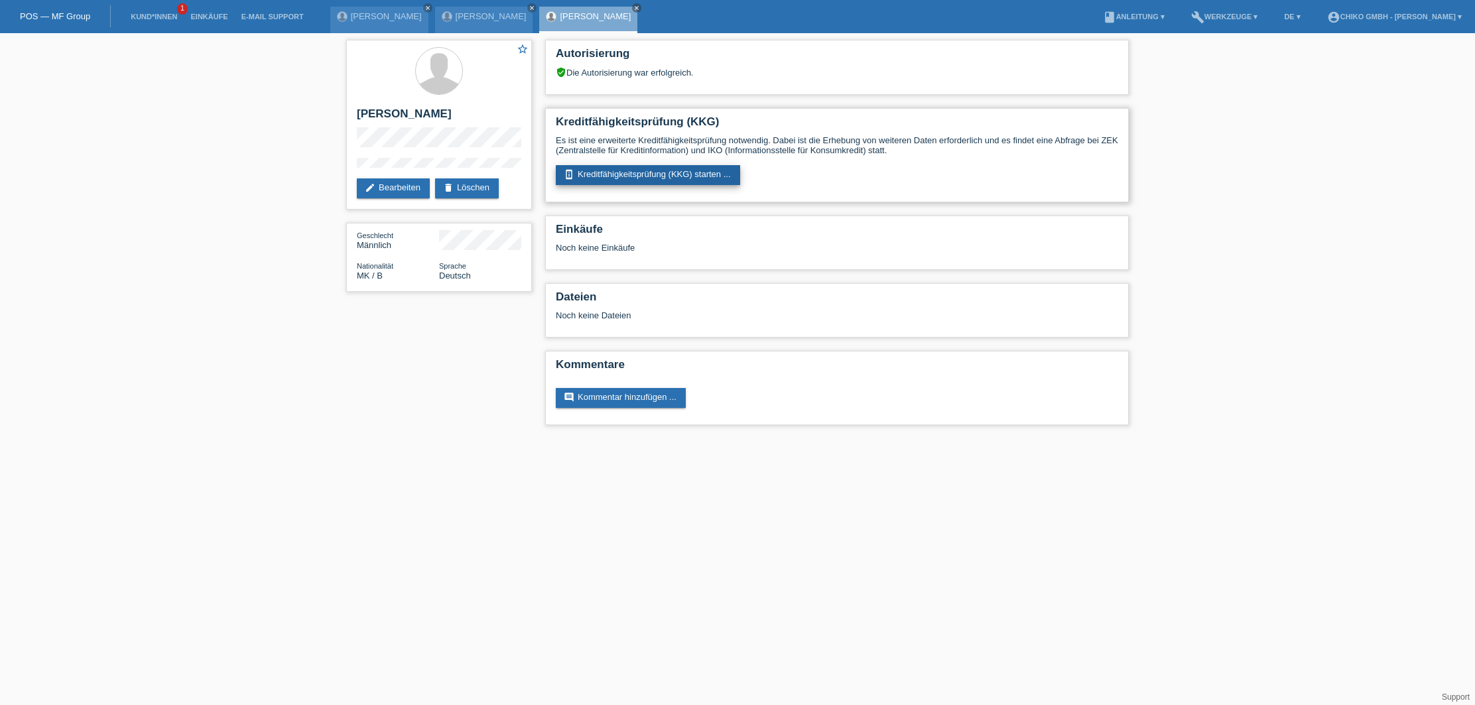
click at [662, 175] on link "perm_device_information Kreditfähigkeitsprüfung (KKG) starten ..." at bounding box center [648, 175] width 184 height 20
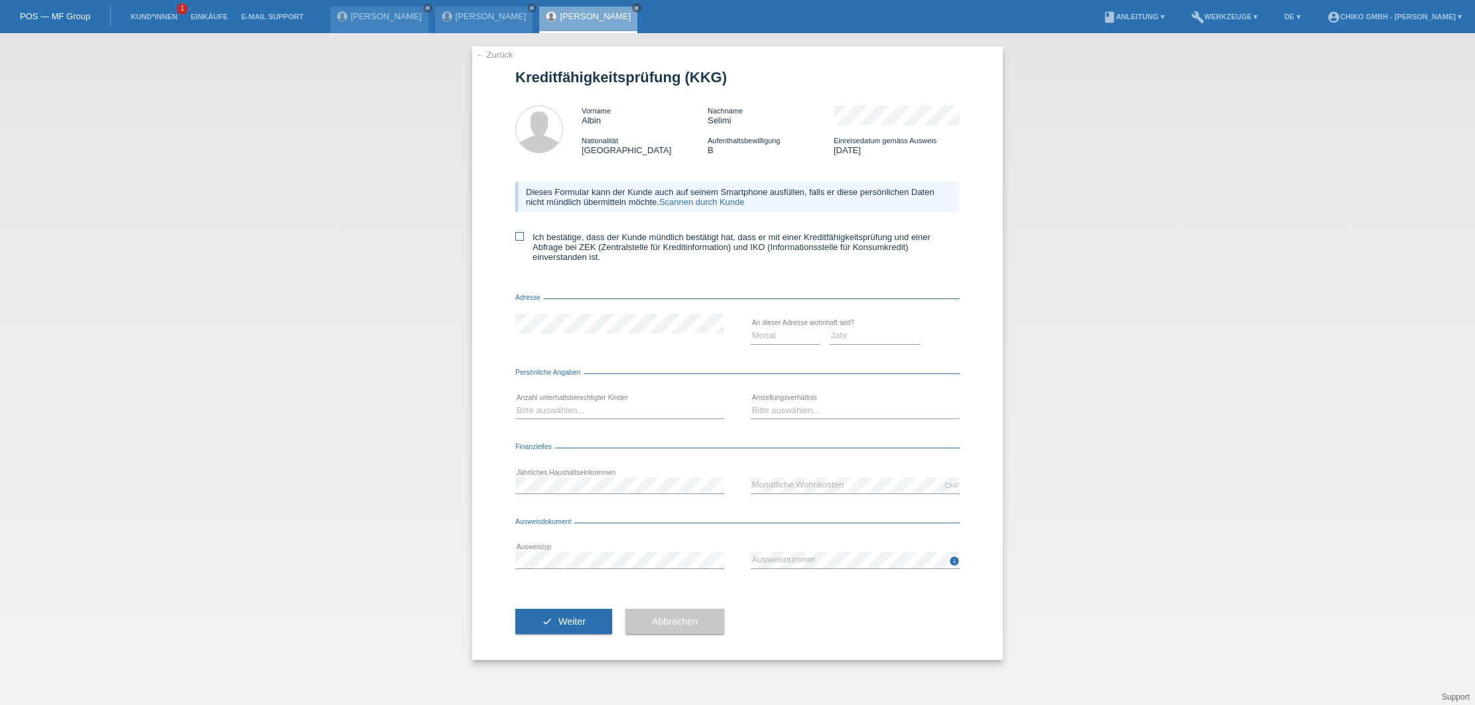
click at [535, 239] on label "Ich bestätige, dass der Kunde mündlich bestätigt hat, dass er mit einer Kreditf…" at bounding box center [737, 247] width 444 height 30
click at [524, 239] on input "Ich bestätige, dass der Kunde mündlich bestätigt hat, dass er mit einer Kreditf…" at bounding box center [519, 236] width 9 height 9
checkbox input "true"
select select "06"
select select "2021"
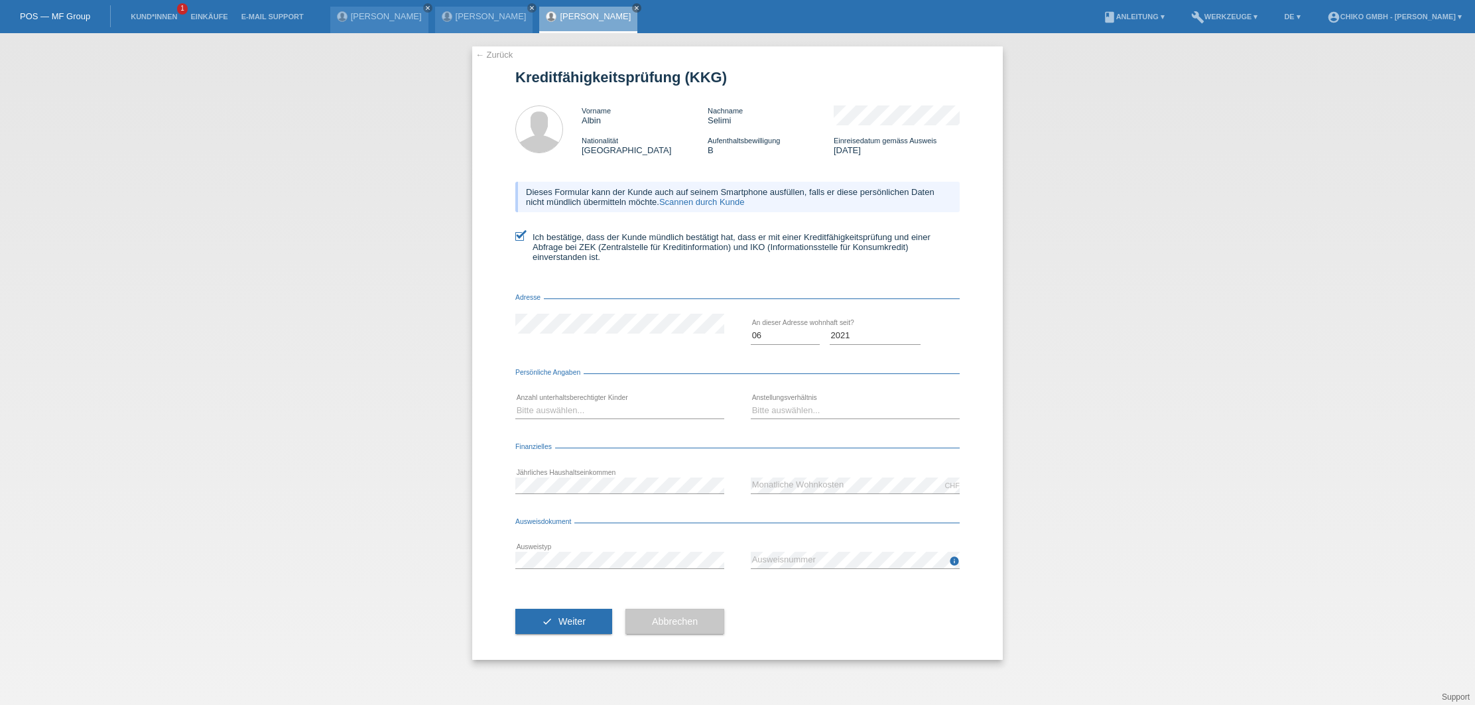
click at [584, 421] on div "Bitte auswählen... 0 1 2 3 4 5 6 7 8 9 error" at bounding box center [619, 411] width 209 height 45
select select "0"
select select "UNLIMITED"
drag, startPoint x: 551, startPoint y: 630, endPoint x: 559, endPoint y: 624, distance: 9.6
click at [555, 627] on button "check Weiter" at bounding box center [563, 621] width 97 height 25
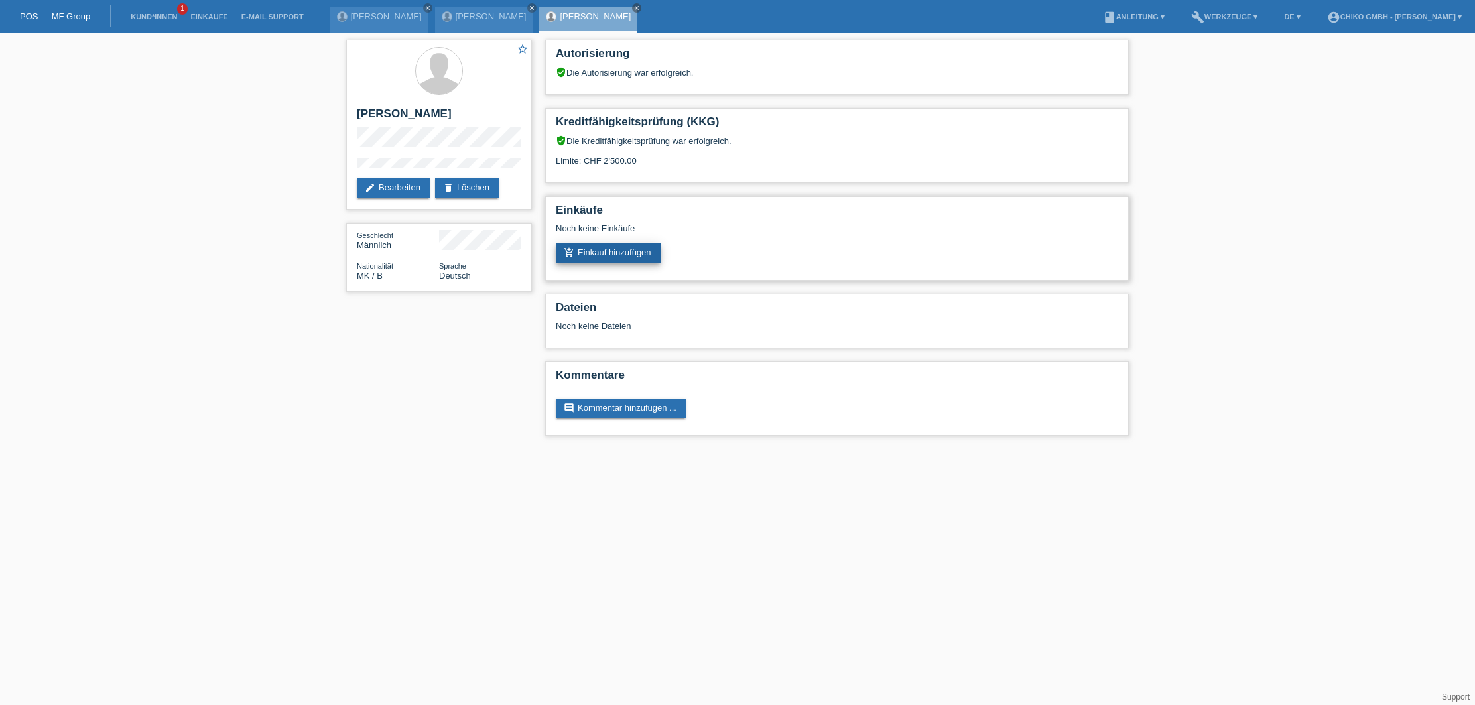
click at [623, 255] on link "add_shopping_cart Einkauf hinzufügen" at bounding box center [608, 253] width 105 height 20
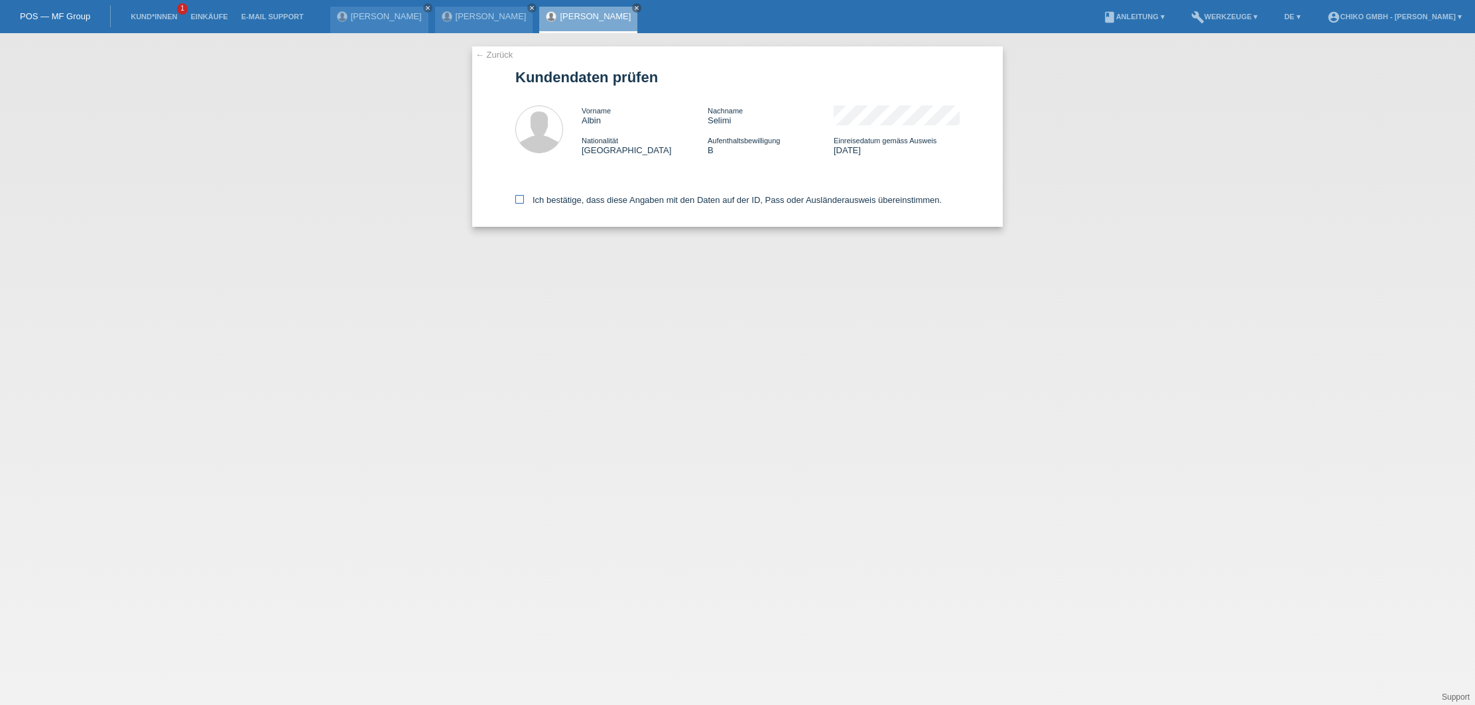
drag, startPoint x: 523, startPoint y: 198, endPoint x: 553, endPoint y: 200, distance: 29.9
click at [523, 198] on icon at bounding box center [519, 199] width 9 height 9
click at [523, 198] on input "Ich bestätige, dass diese Angaben mit den Daten auf der ID, Pass oder Ausländer…" at bounding box center [519, 199] width 9 height 9
checkbox input "true"
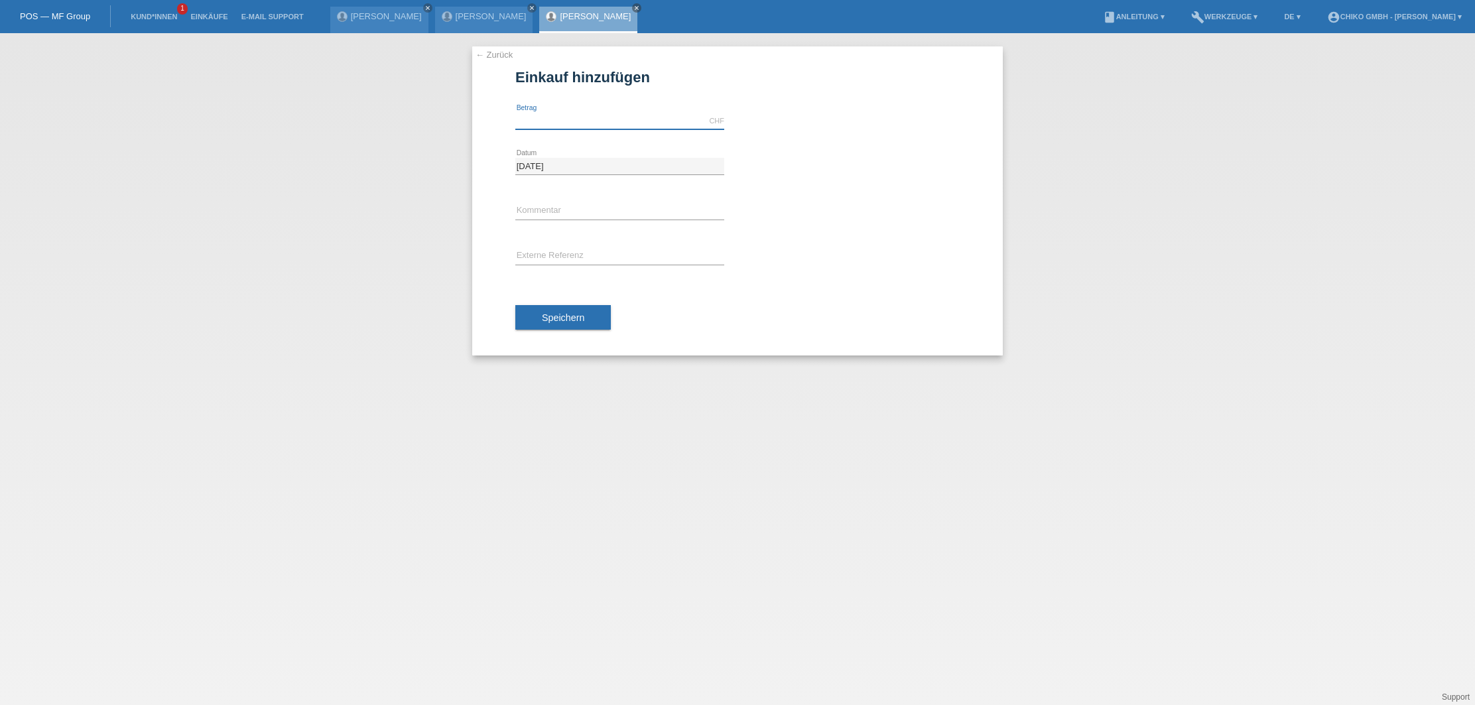
click at [567, 121] on input "text" at bounding box center [619, 121] width 209 height 17
type input "1999.00"
click at [592, 312] on button "Speichern" at bounding box center [563, 317] width 96 height 25
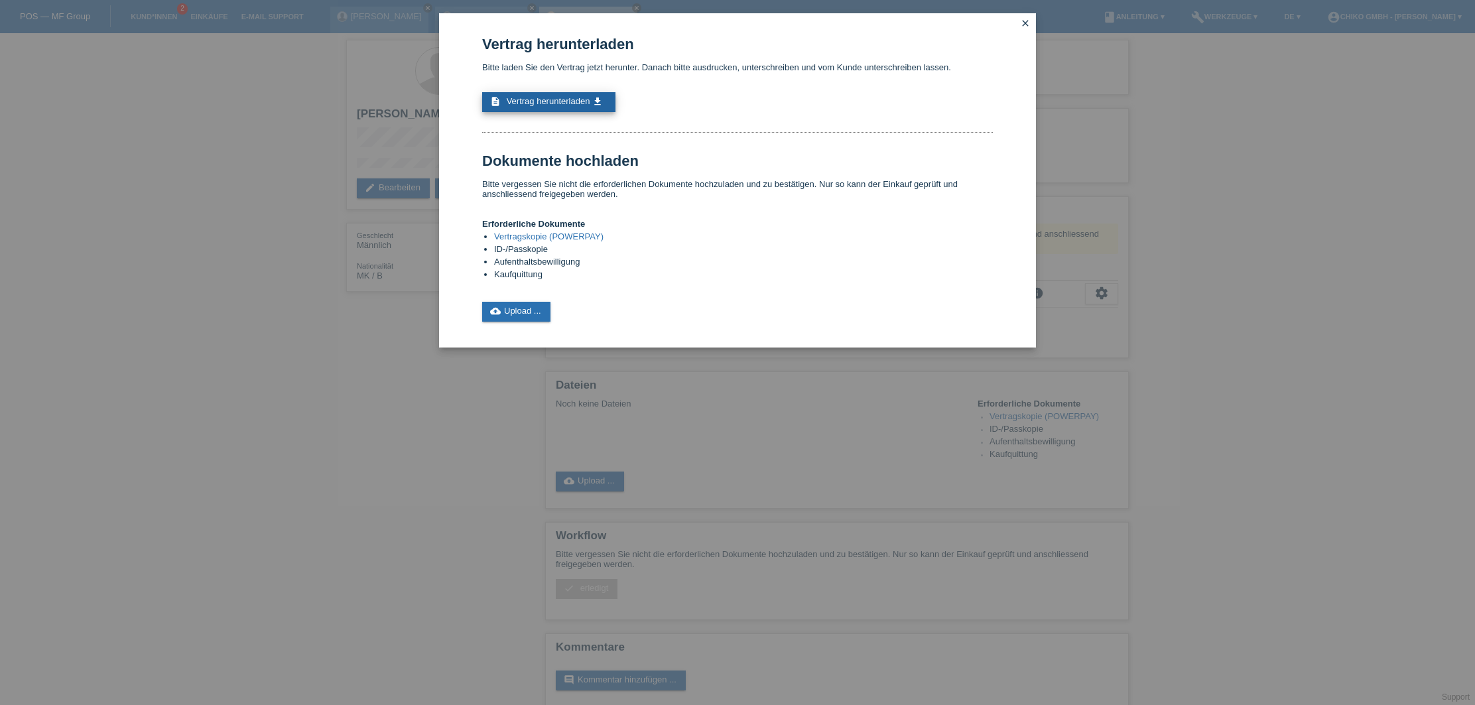
click at [576, 105] on span "Vertrag herunterladen" at bounding box center [549, 101] width 84 height 10
